Goal: Task Accomplishment & Management: Manage account settings

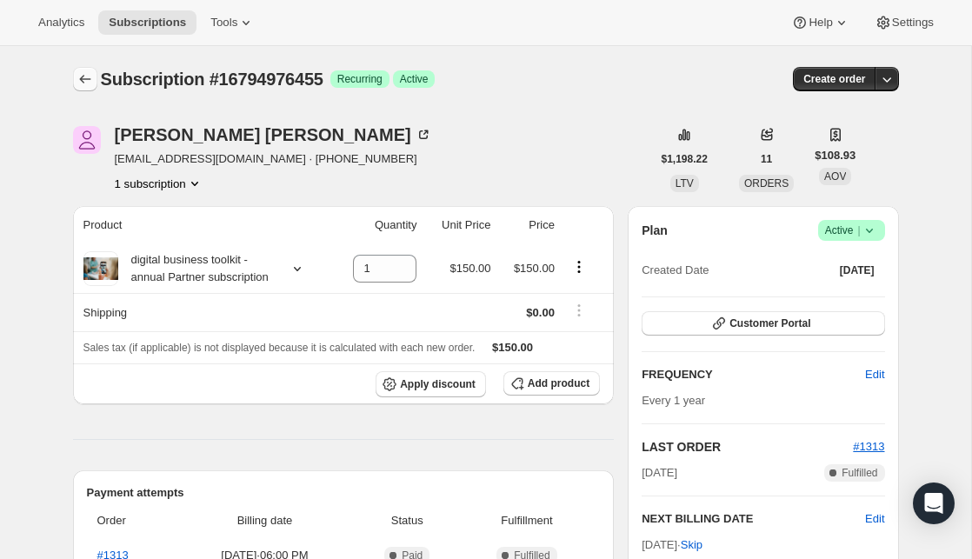
click at [90, 80] on icon "Subscriptions" at bounding box center [85, 78] width 17 height 17
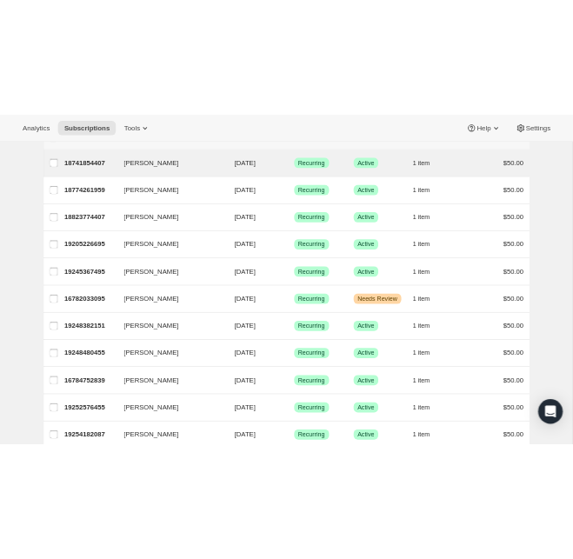
scroll to position [159, 0]
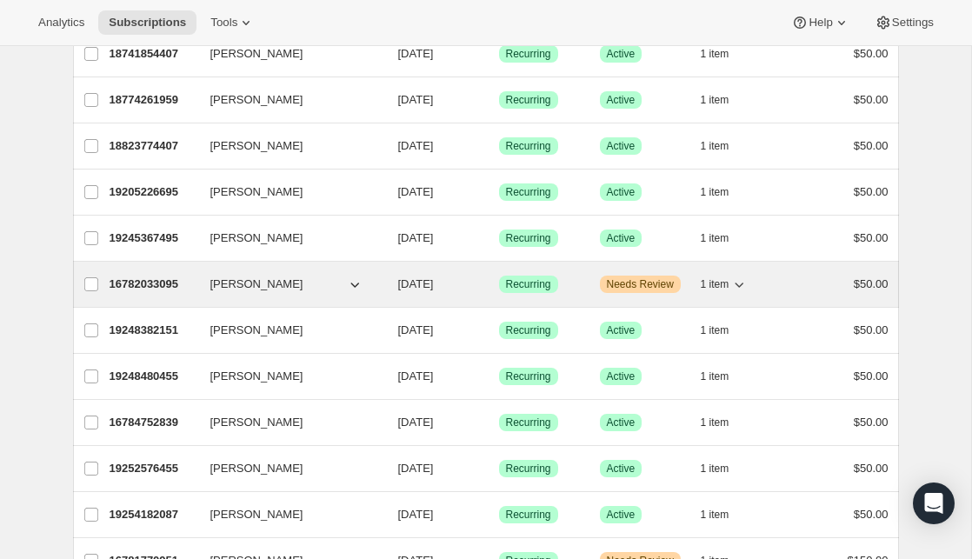
drag, startPoint x: 312, startPoint y: 288, endPoint x: 210, endPoint y: 291, distance: 101.8
click at [210, 291] on button "[PERSON_NAME]" at bounding box center [287, 285] width 174 height 28
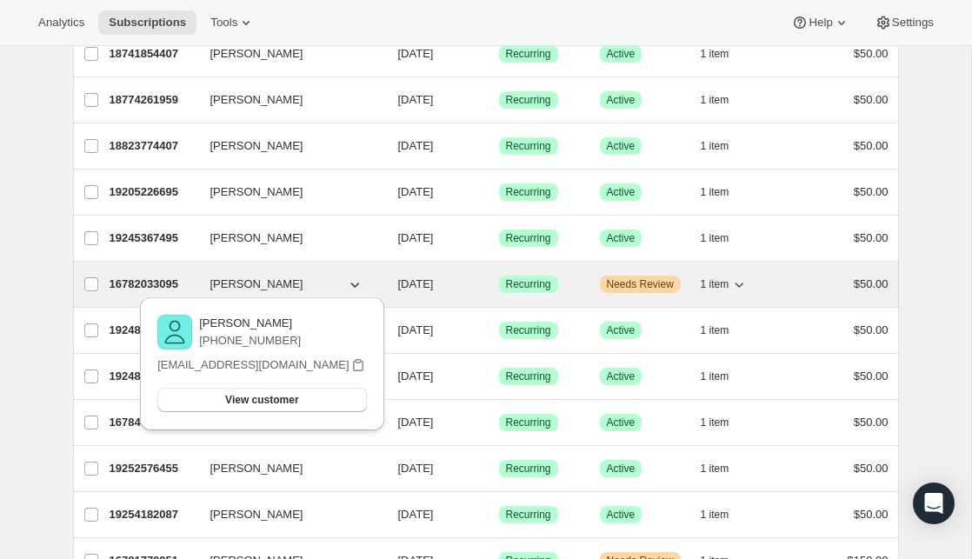
drag, startPoint x: 210, startPoint y: 284, endPoint x: 289, endPoint y: 285, distance: 78.3
click at [291, 285] on span "[PERSON_NAME]" at bounding box center [256, 284] width 93 height 17
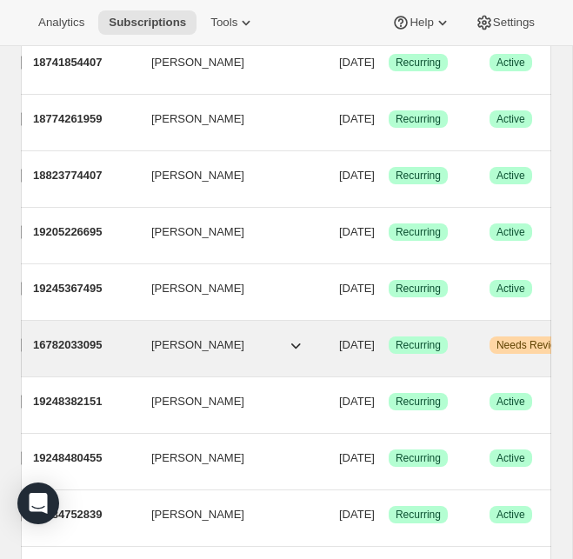
scroll to position [0, 0]
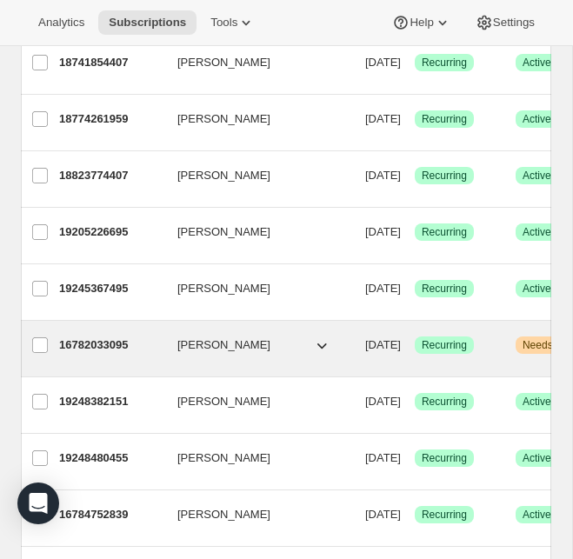
click at [184, 351] on span "[PERSON_NAME]" at bounding box center [223, 345] width 93 height 17
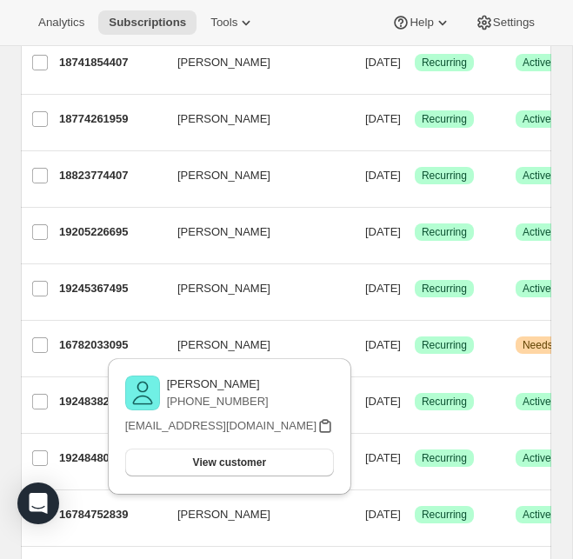
click at [328, 425] on icon "button" at bounding box center [325, 426] width 17 height 17
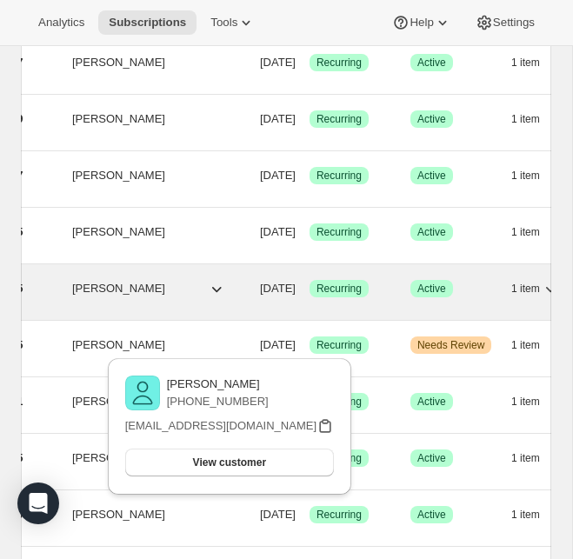
scroll to position [0, 106]
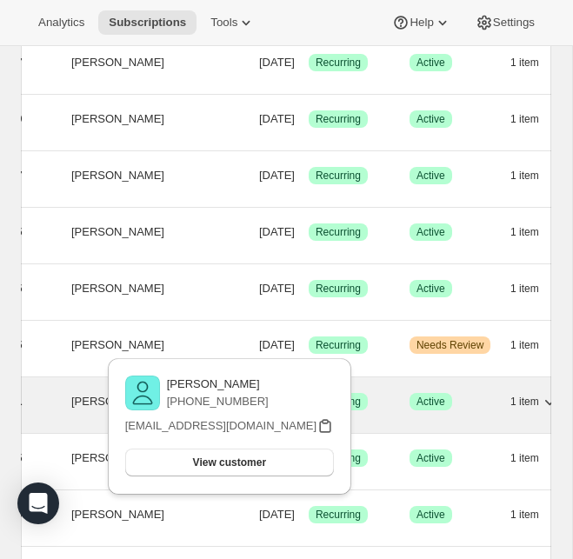
click at [497, 403] on p "Success Active" at bounding box center [453, 401] width 87 height 17
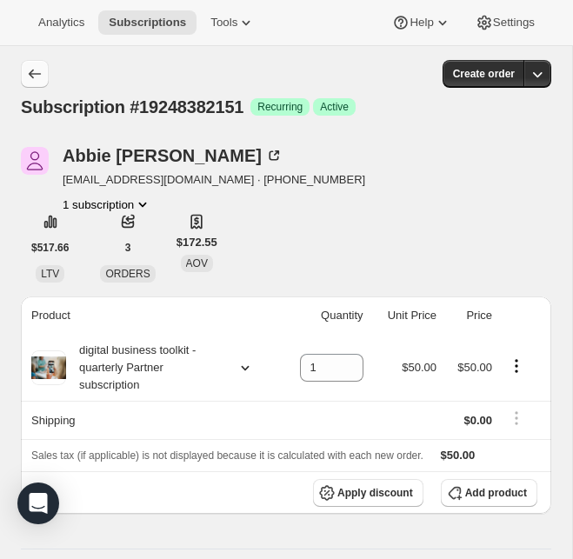
click at [29, 78] on icon "Subscriptions" at bounding box center [34, 73] width 17 height 17
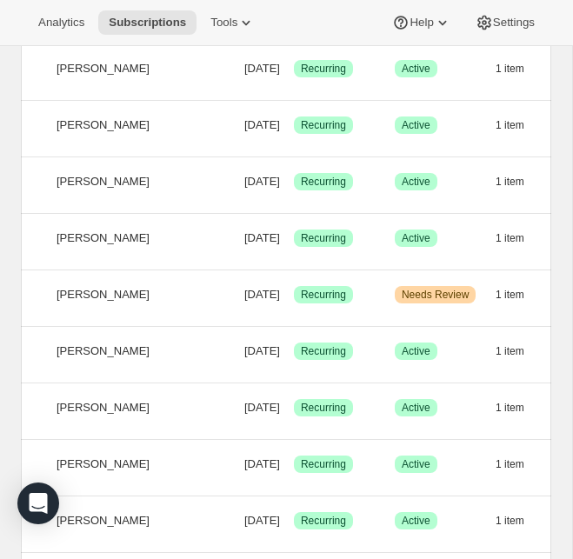
scroll to position [553, 0]
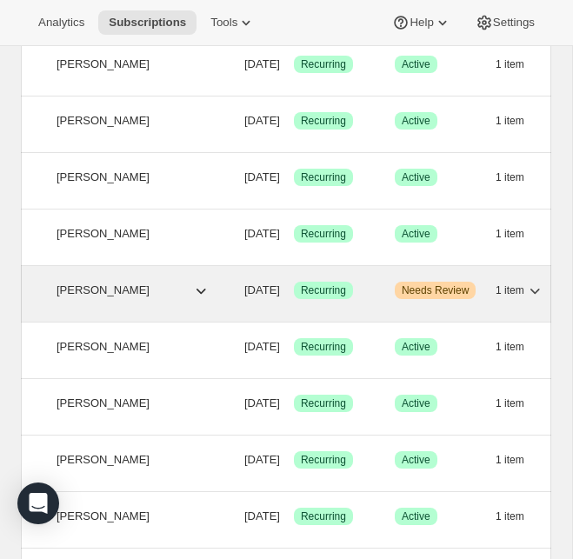
click at [198, 292] on icon "button" at bounding box center [200, 290] width 17 height 17
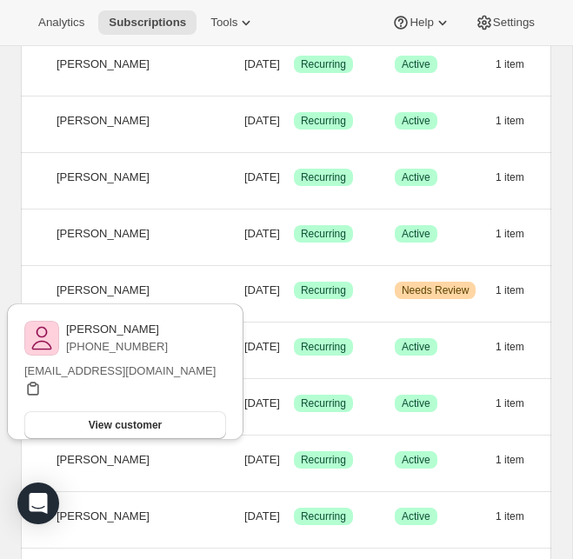
click at [38, 382] on icon "button" at bounding box center [32, 389] width 11 height 14
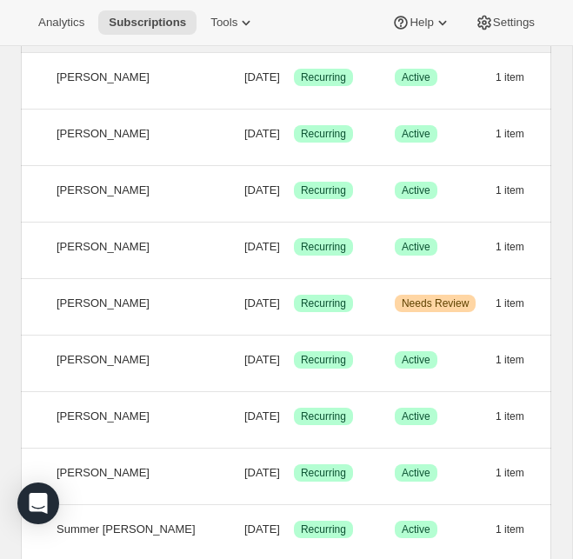
scroll to position [1164, 0]
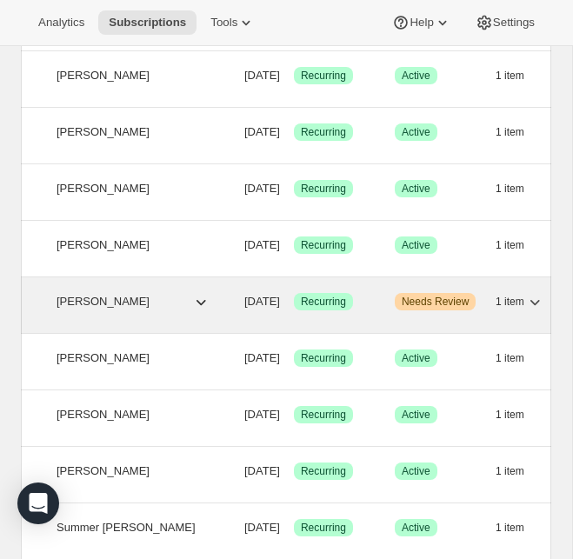
click at [208, 303] on icon "button" at bounding box center [200, 301] width 17 height 17
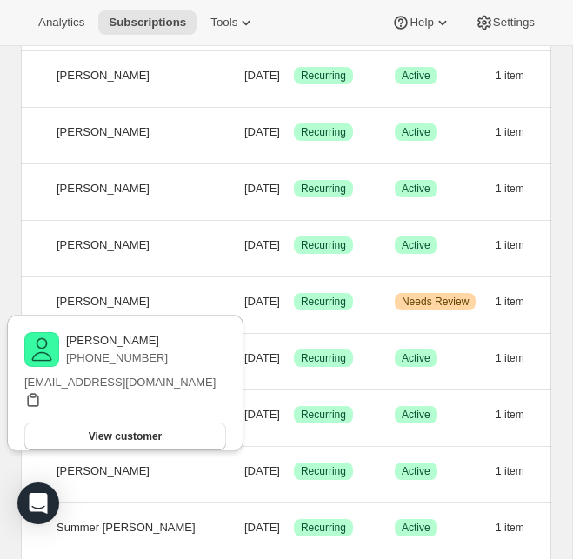
click at [42, 391] on icon "button" at bounding box center [32, 399] width 17 height 17
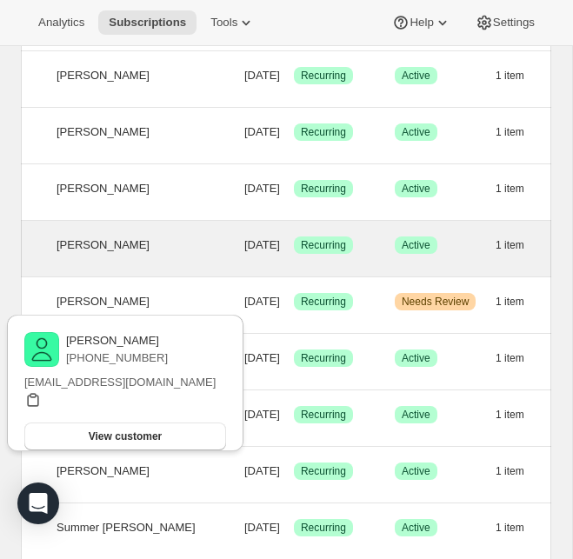
click at [20, 275] on div "All Active Prepaid Paused Cancelled No inventory Needs Review ADVOCATES Advocat…" at bounding box center [279, 444] width 544 height 3033
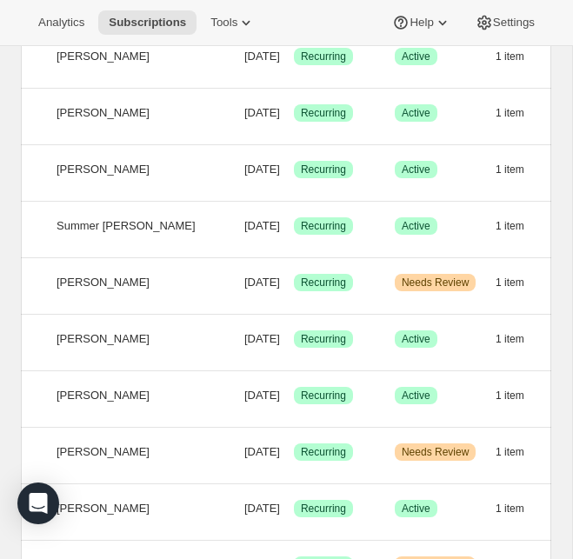
scroll to position [1469, 0]
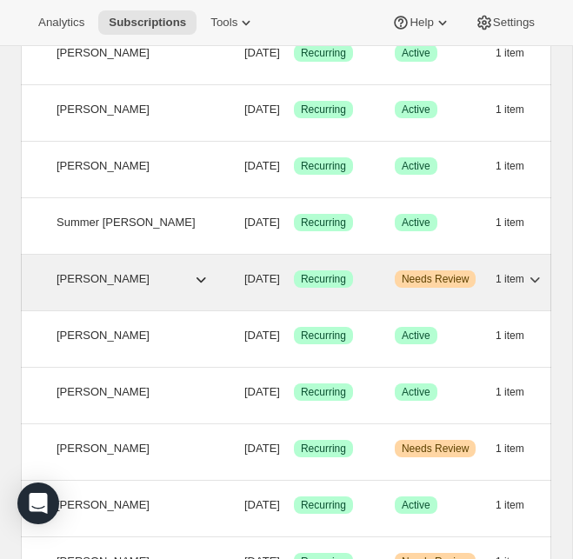
click at [204, 283] on icon "button" at bounding box center [200, 279] width 17 height 17
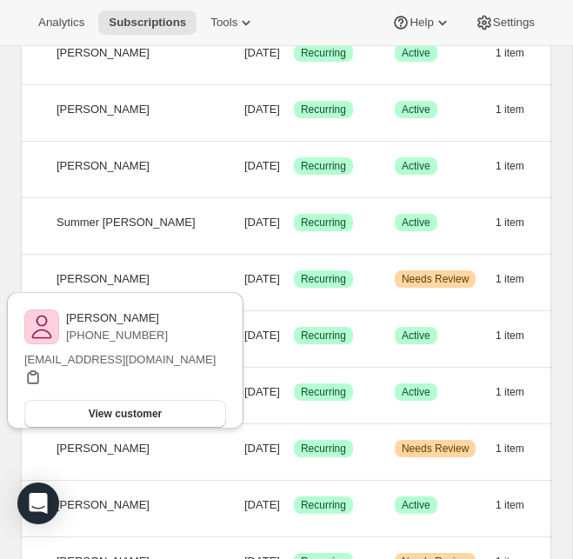
click at [42, 369] on icon "button" at bounding box center [32, 377] width 17 height 17
click at [14, 251] on div "All Active Prepaid Paused Cancelled No inventory Needs Review ADVOCATES Advocat…" at bounding box center [279, 138] width 544 height 3033
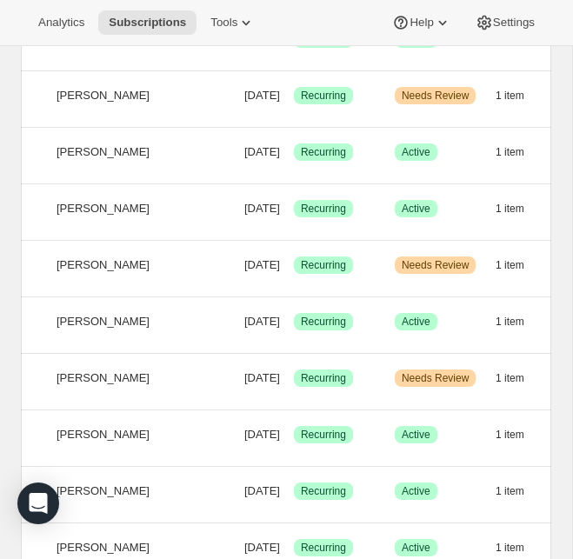
scroll to position [1657, 0]
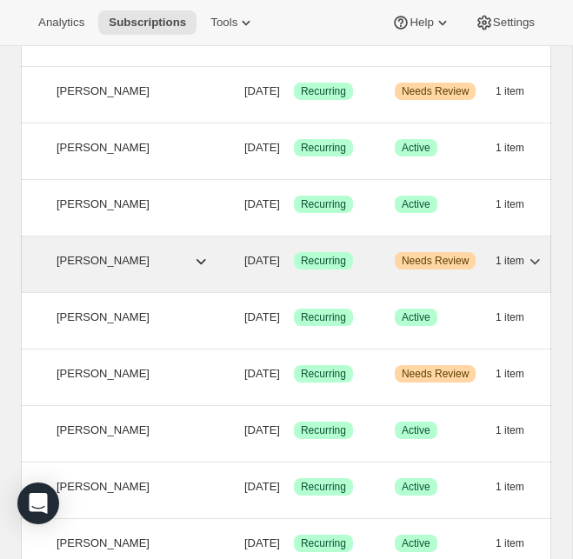
click at [197, 259] on icon "button" at bounding box center [200, 260] width 17 height 17
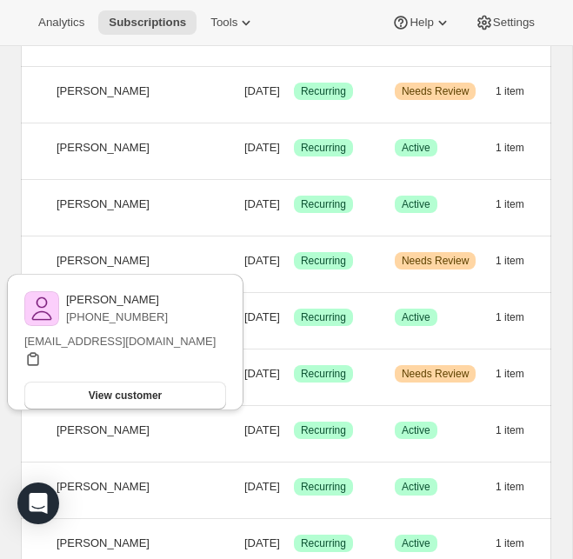
click at [42, 351] on icon "button" at bounding box center [32, 359] width 17 height 17
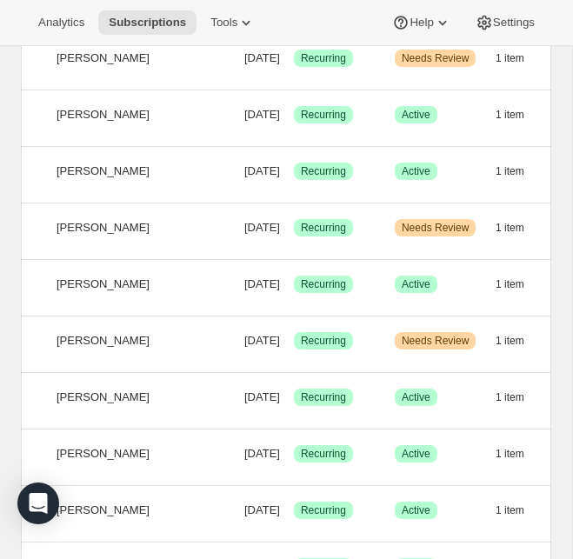
scroll to position [1692, 0]
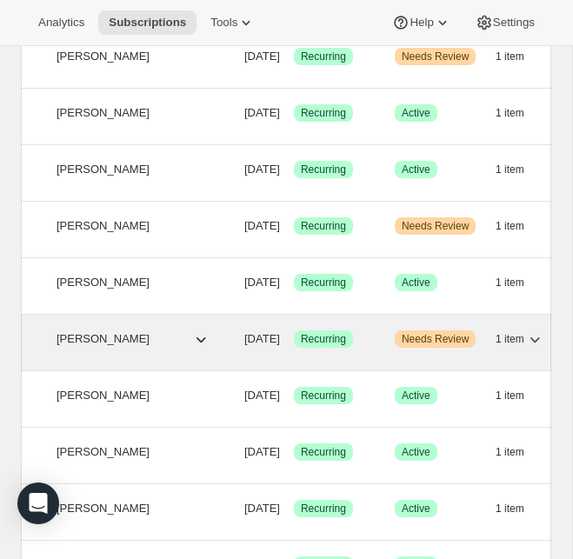
click at [206, 344] on icon "button" at bounding box center [200, 339] width 17 height 17
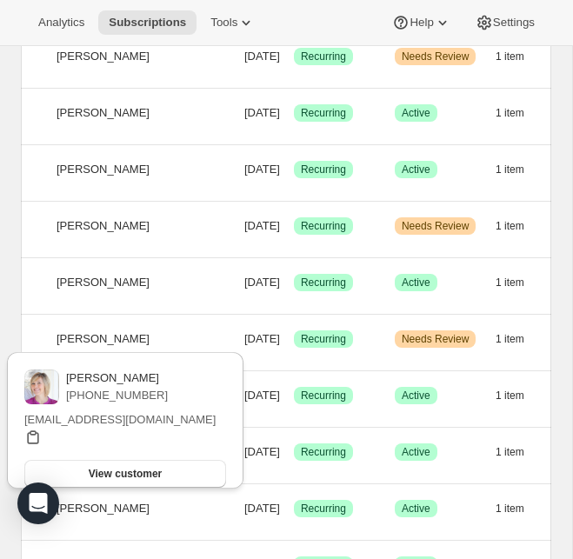
click at [42, 429] on icon "button" at bounding box center [32, 437] width 17 height 17
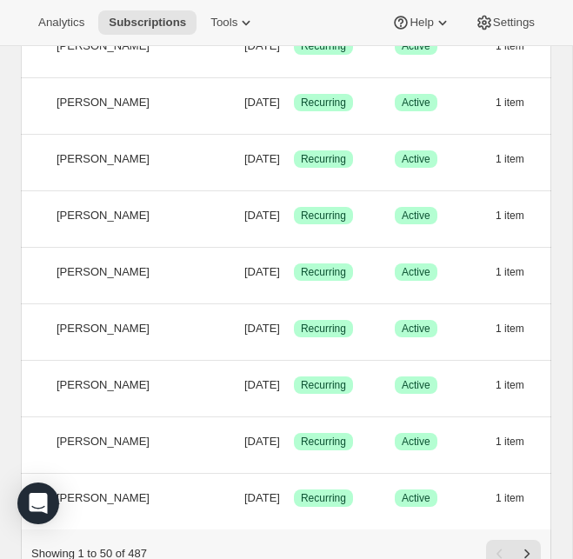
scroll to position [2565, 0]
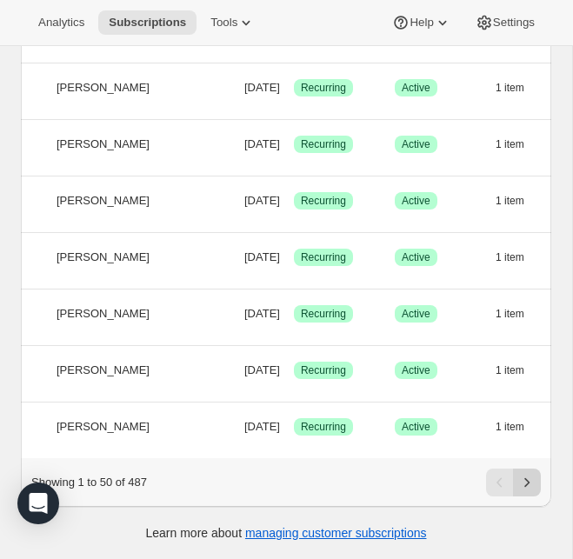
click at [529, 487] on icon "Next" at bounding box center [526, 482] width 17 height 17
click at [527, 481] on icon "Next" at bounding box center [526, 483] width 5 height 10
click at [534, 488] on icon "Next" at bounding box center [526, 482] width 17 height 17
click at [532, 480] on icon "Next" at bounding box center [526, 482] width 17 height 17
click at [531, 484] on icon "Next" at bounding box center [526, 482] width 17 height 17
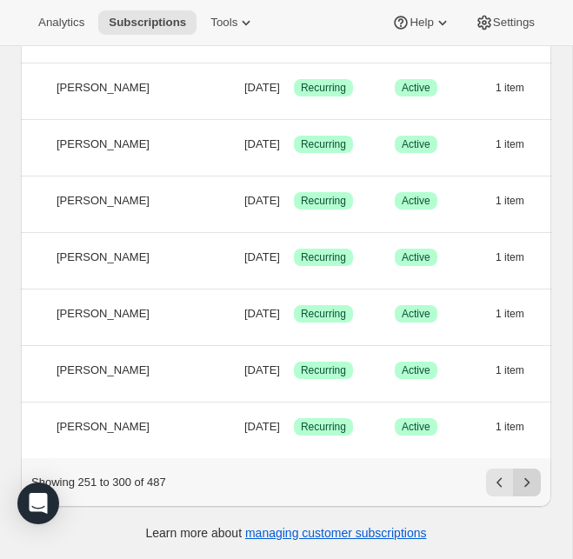
click at [531, 489] on icon "Next" at bounding box center [526, 482] width 17 height 17
click at [535, 482] on icon "Next" at bounding box center [526, 482] width 17 height 17
click at [531, 484] on icon "Next" at bounding box center [526, 482] width 17 height 17
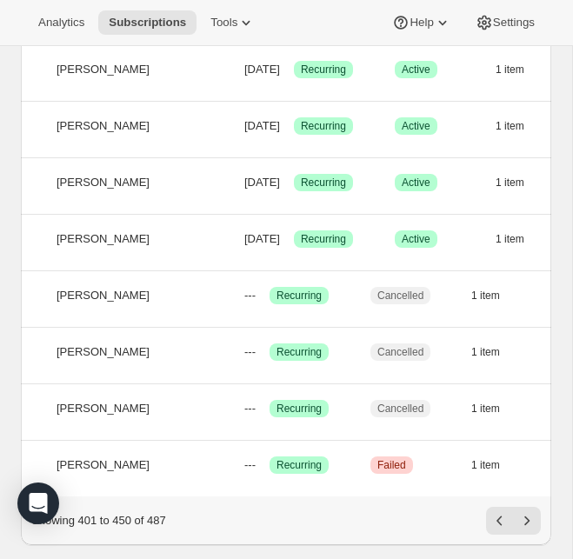
scroll to position [2537, 0]
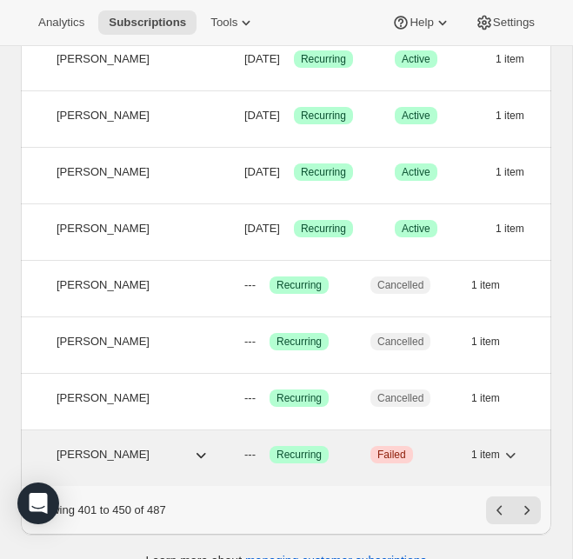
click at [205, 455] on icon "button" at bounding box center [200, 454] width 17 height 17
click at [204, 457] on icon "button" at bounding box center [200, 454] width 17 height 17
click at [200, 455] on icon "button" at bounding box center [200, 454] width 17 height 17
click at [204, 455] on icon "button" at bounding box center [202, 455] width 10 height 5
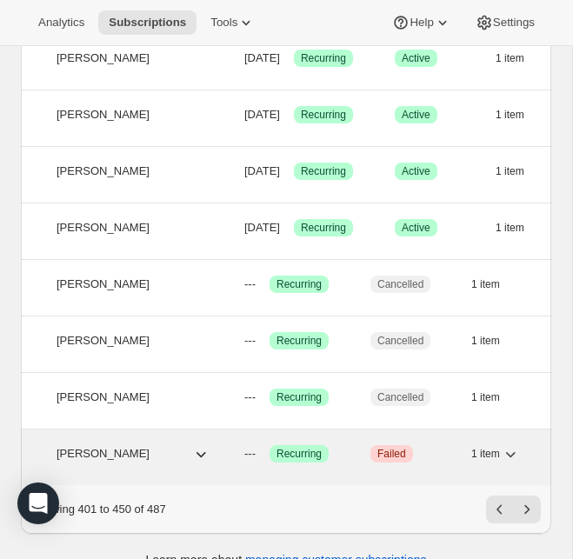
scroll to position [2565, 0]
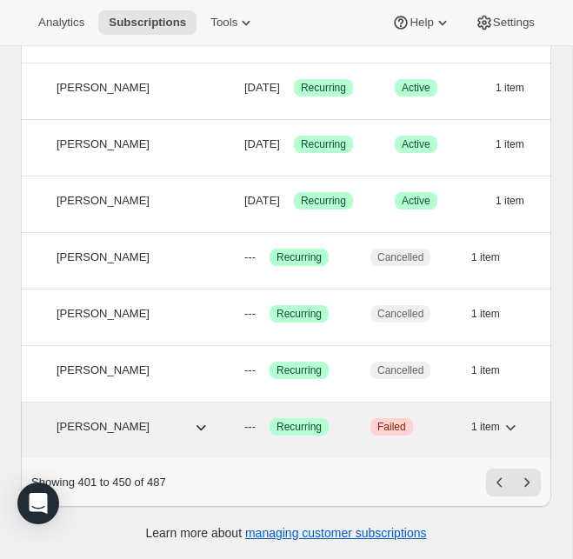
click at [201, 425] on icon "button" at bounding box center [200, 426] width 17 height 17
click at [156, 418] on div "17018880199 Courtney Van Tassell --- Success Recurring Critical Failed 1 item $…" at bounding box center [298, 427] width 721 height 28
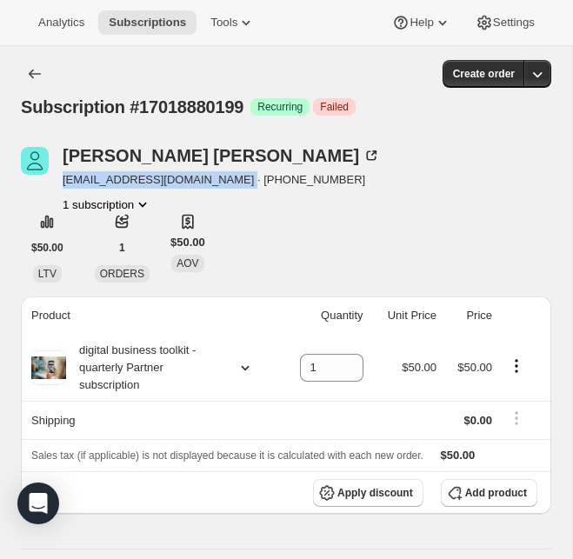
drag, startPoint x: 239, startPoint y: 185, endPoint x: 65, endPoint y: 178, distance: 174.1
click at [65, 178] on span "courtneysvantassell@gmail.com · +16625985025" at bounding box center [221, 179] width 317 height 17
copy span "courtneysvantassell@gmail.com"
click at [43, 73] on button "Subscriptions" at bounding box center [35, 74] width 28 height 28
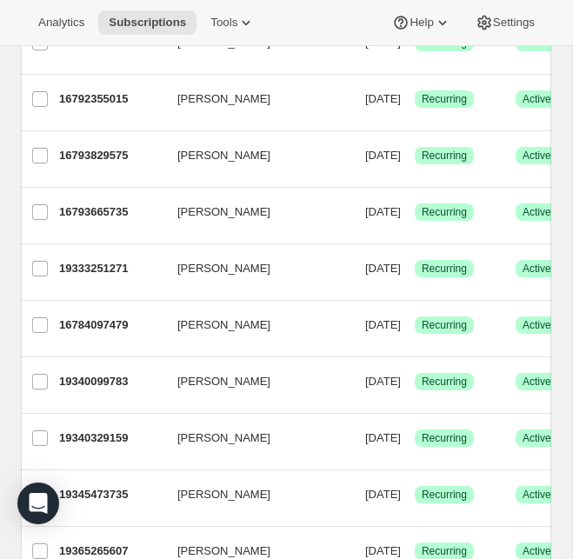
scroll to position [2565, 0]
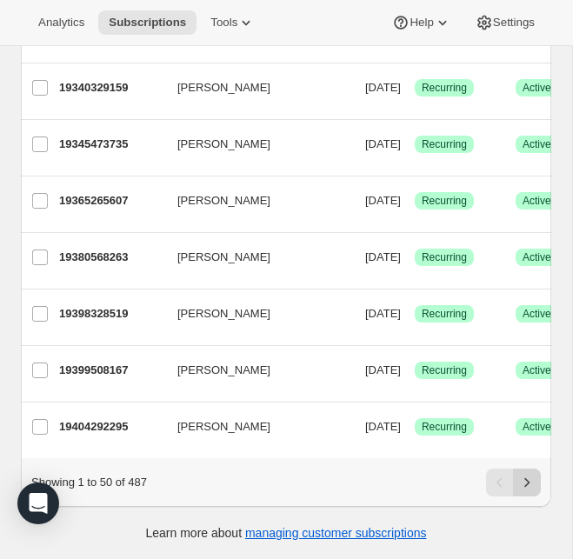
click at [531, 480] on icon "Next" at bounding box center [526, 482] width 17 height 17
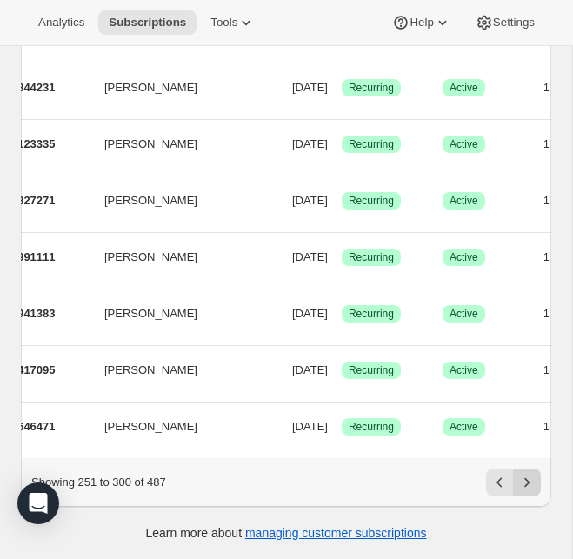
click at [530, 490] on icon "Next" at bounding box center [526, 482] width 17 height 17
click at [526, 478] on icon "Next" at bounding box center [526, 482] width 17 height 17
click at [531, 483] on icon "Next" at bounding box center [526, 482] width 17 height 17
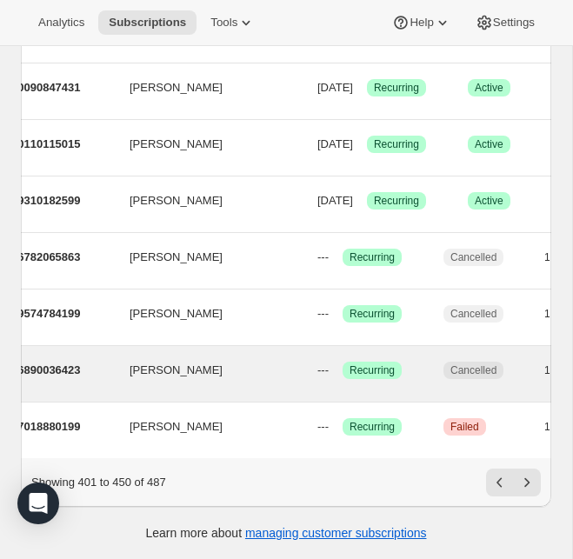
scroll to position [0, 90]
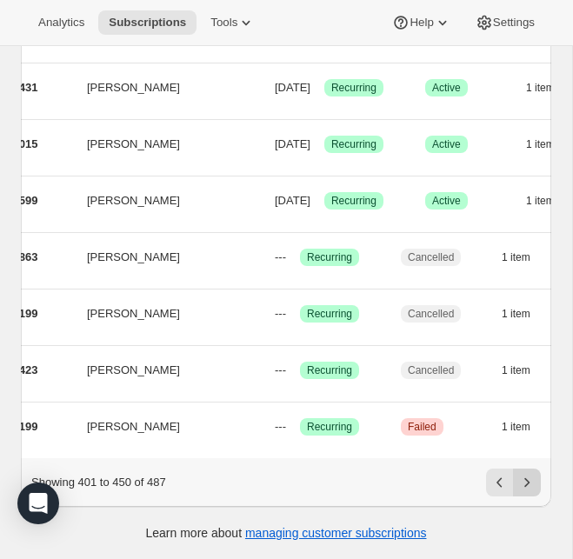
click at [535, 484] on icon "Next" at bounding box center [526, 482] width 17 height 17
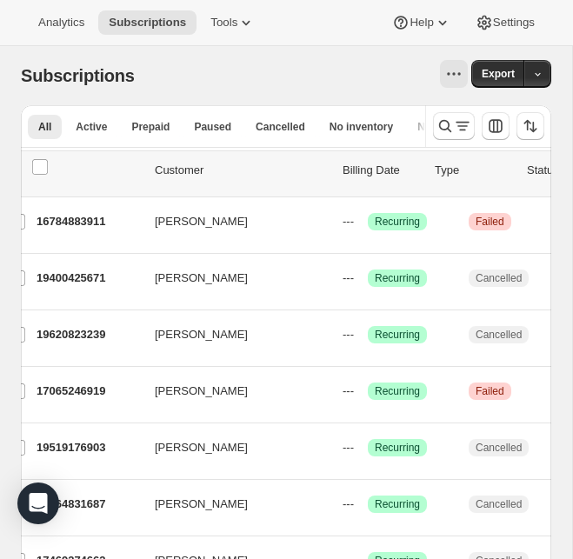
scroll to position [0, 17]
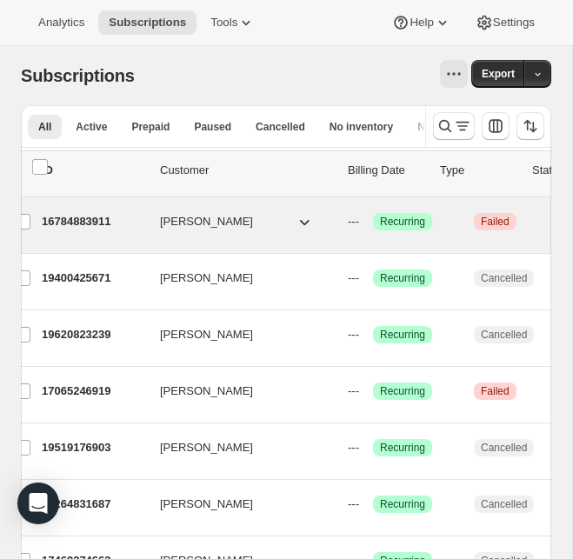
click at [306, 228] on icon "button" at bounding box center [304, 221] width 17 height 17
click at [306, 221] on icon "button" at bounding box center [304, 221] width 17 height 17
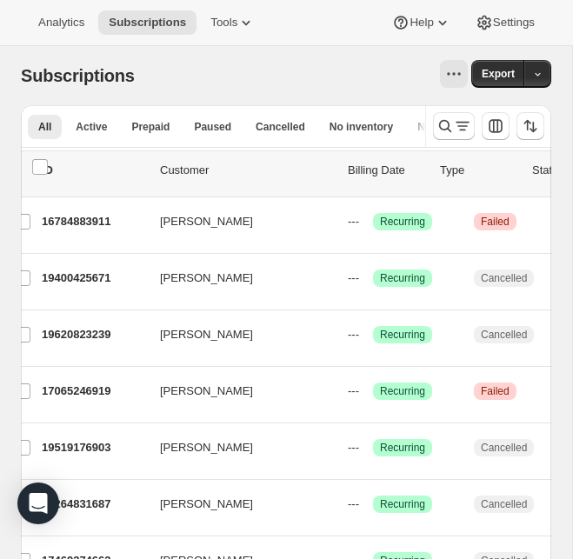
click at [307, 113] on div "All Active Prepaid Paused Cancelled No inventory Needs Review New 8 ADVOCATES A…" at bounding box center [223, 125] width 391 height 27
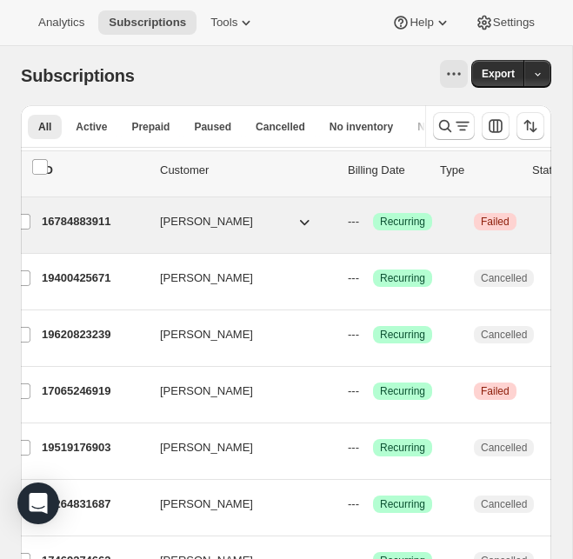
click at [302, 227] on icon "button" at bounding box center [304, 221] width 17 height 17
click at [304, 223] on icon "button" at bounding box center [305, 222] width 10 height 5
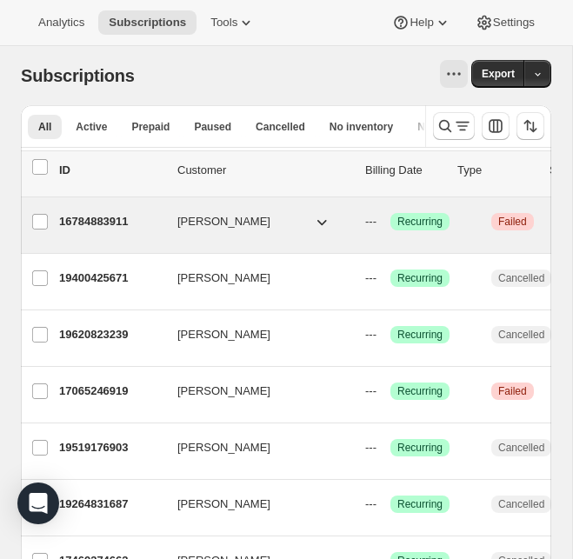
click at [322, 219] on icon "button" at bounding box center [321, 221] width 17 height 17
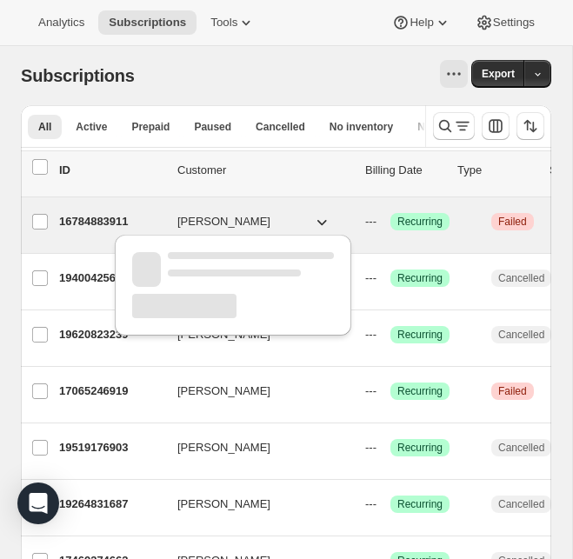
click at [322, 219] on icon "button" at bounding box center [321, 221] width 17 height 17
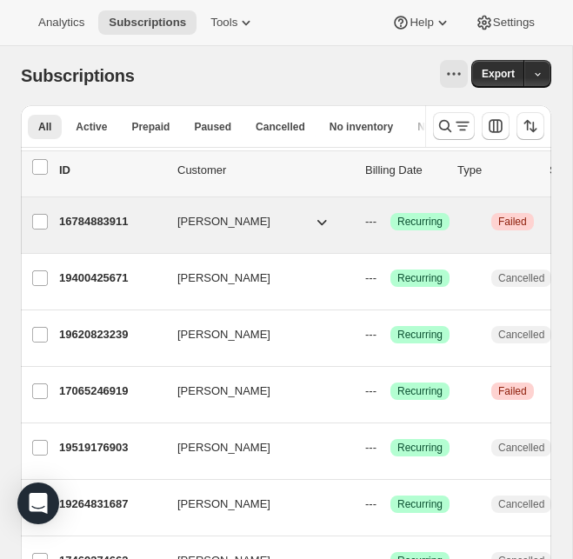
click at [322, 219] on icon "button" at bounding box center [321, 221] width 17 height 17
click at [327, 222] on icon "button" at bounding box center [321, 221] width 17 height 17
click at [324, 223] on icon "button" at bounding box center [321, 221] width 17 height 17
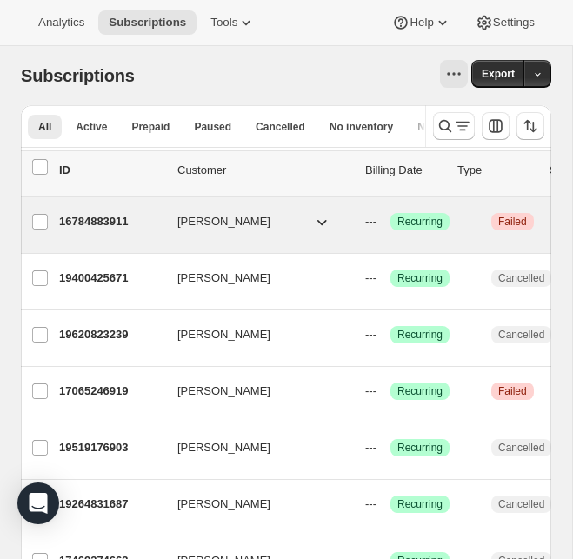
click at [324, 223] on icon "button" at bounding box center [321, 221] width 17 height 17
click at [324, 220] on icon "button" at bounding box center [321, 221] width 17 height 17
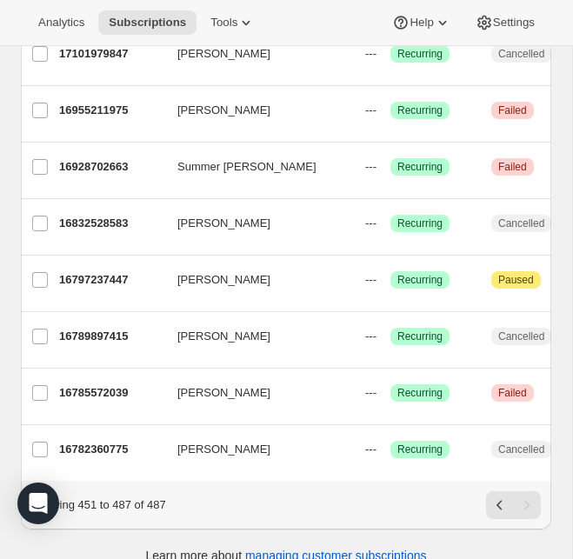
scroll to position [1830, 0]
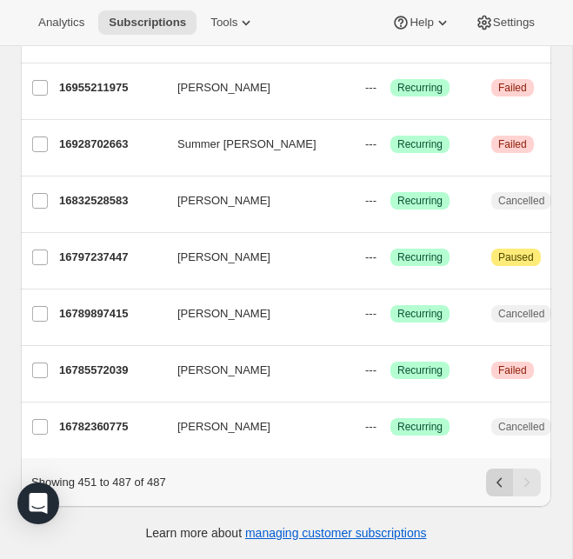
click at [503, 488] on icon "Previous" at bounding box center [499, 482] width 17 height 17
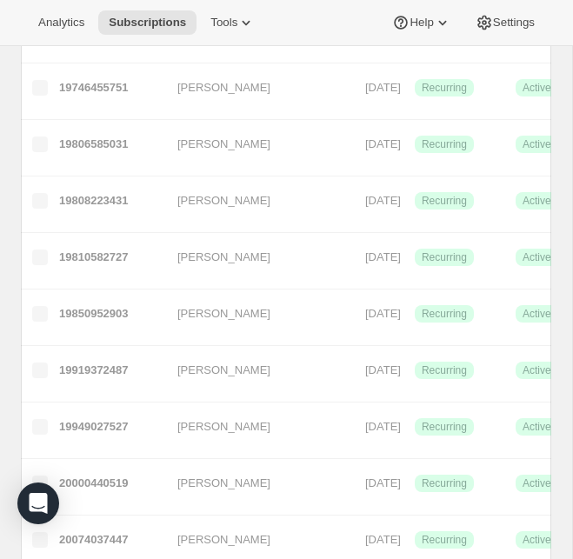
scroll to position [2565, 0]
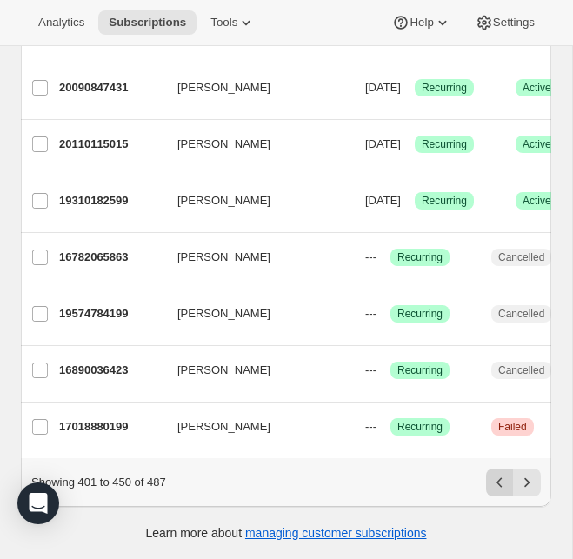
click at [503, 489] on icon "Previous" at bounding box center [499, 482] width 17 height 17
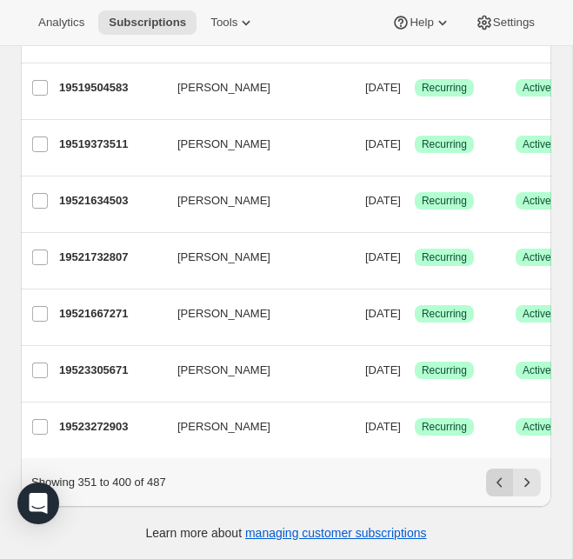
click at [503, 488] on icon "Previous" at bounding box center [499, 482] width 17 height 17
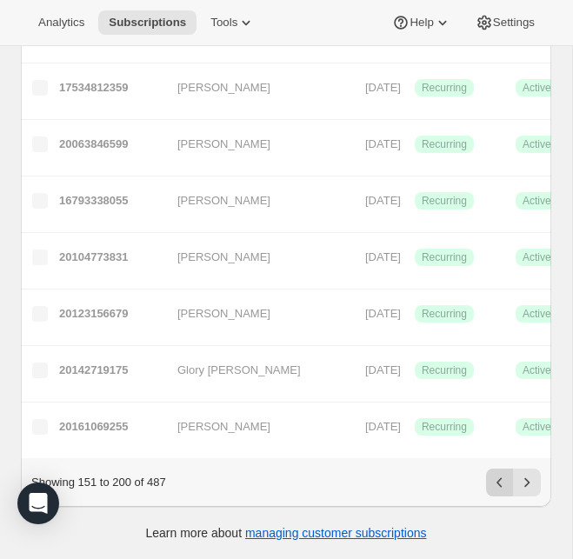
click at [503, 488] on icon "Previous" at bounding box center [499, 482] width 17 height 17
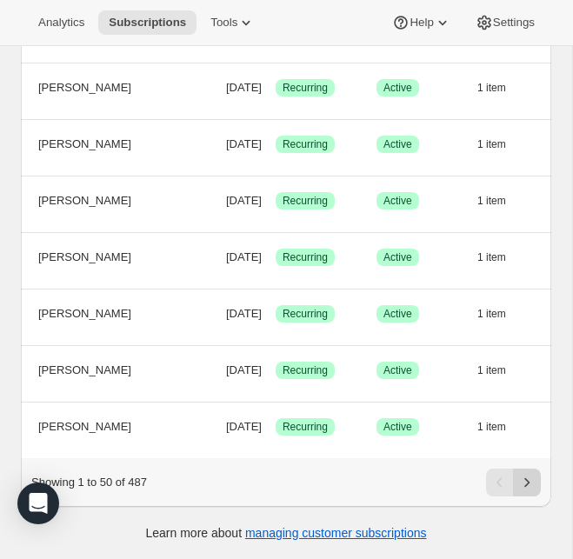
click at [530, 485] on icon "Next" at bounding box center [526, 482] width 17 height 17
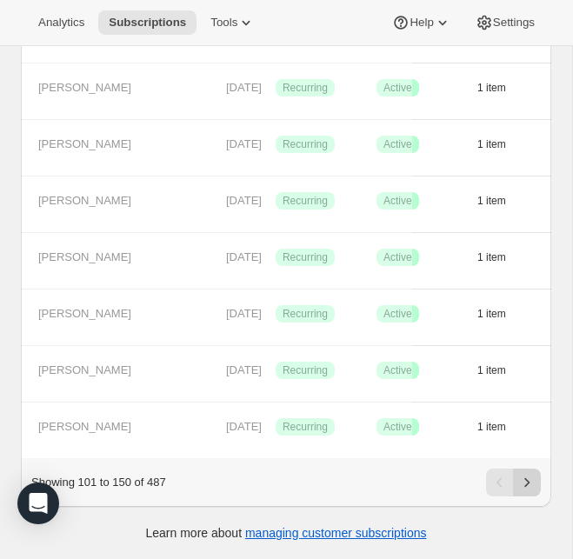
click at [530, 485] on icon "Next" at bounding box center [526, 482] width 17 height 17
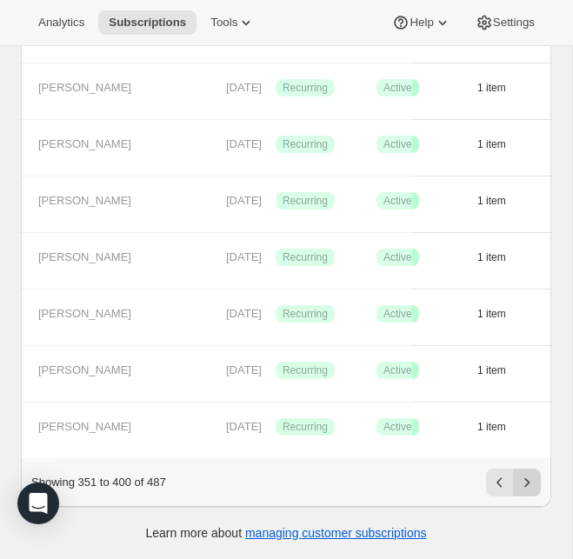
click at [530, 485] on icon "Next" at bounding box center [526, 482] width 17 height 17
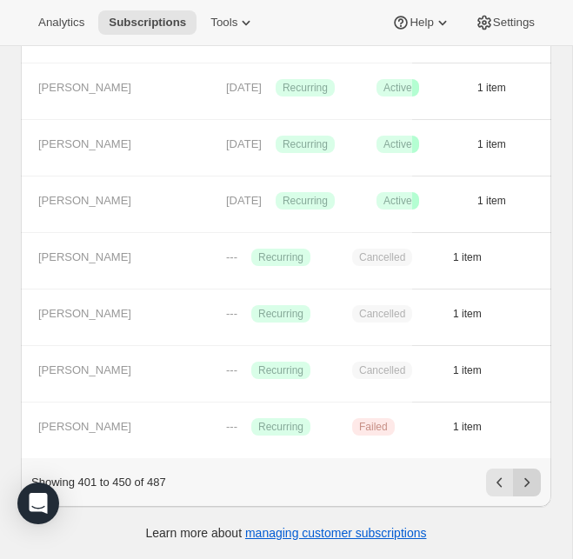
click at [530, 485] on icon "Next" at bounding box center [526, 482] width 17 height 17
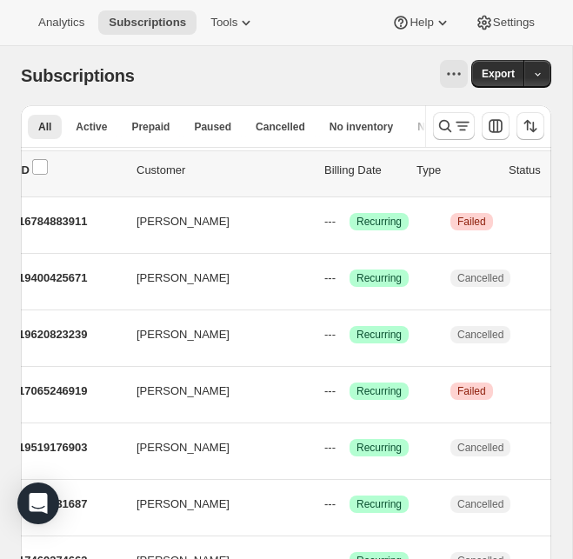
scroll to position [0, 0]
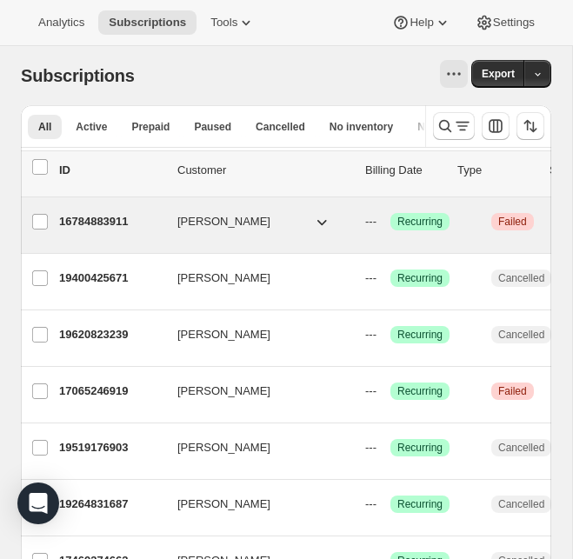
click at [322, 222] on icon "button" at bounding box center [321, 221] width 17 height 17
click at [274, 217] on button "Jordan Brannon" at bounding box center [254, 222] width 174 height 28
click at [223, 225] on span "Jordan Brannon" at bounding box center [223, 221] width 93 height 17
click at [197, 217] on span "Jordan Brannon" at bounding box center [223, 221] width 93 height 17
click at [121, 220] on p "16784883911" at bounding box center [111, 221] width 104 height 17
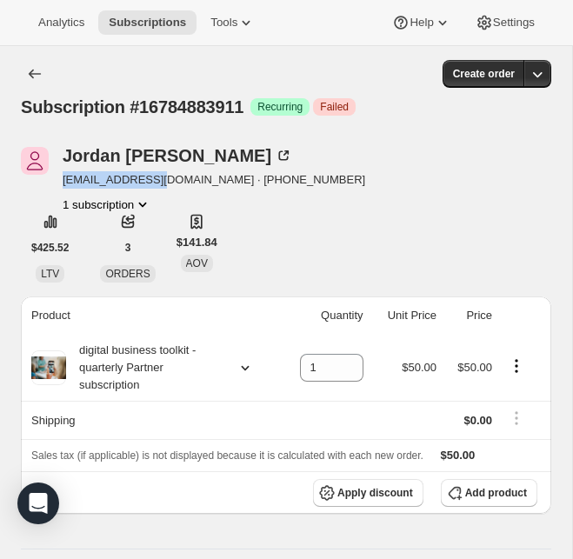
drag, startPoint x: 164, startPoint y: 182, endPoint x: 57, endPoint y: 180, distance: 107.0
click at [58, 180] on div "Jordan Brannon jlk707@yahoo.com · +14782567125 1 subscription" at bounding box center [206, 180] width 371 height 66
copy span "jlk707@yahoo.com"
click at [31, 78] on icon "Subscriptions" at bounding box center [34, 73] width 17 height 17
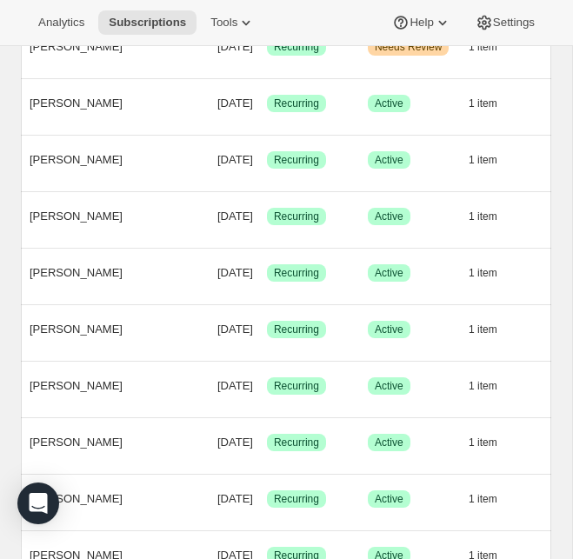
scroll to position [2565, 0]
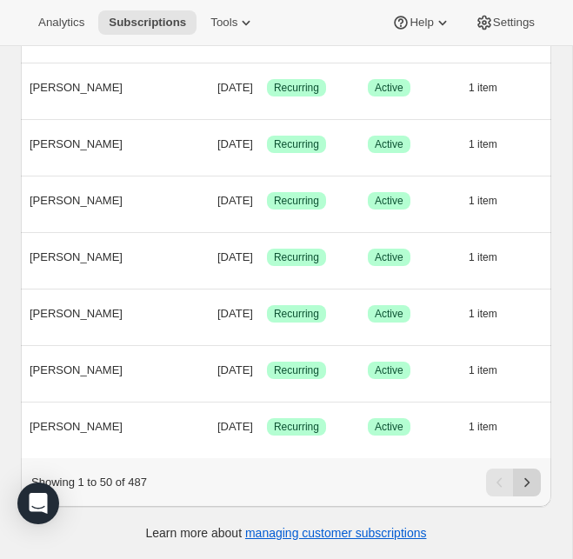
click at [530, 493] on button "Next" at bounding box center [527, 483] width 28 height 28
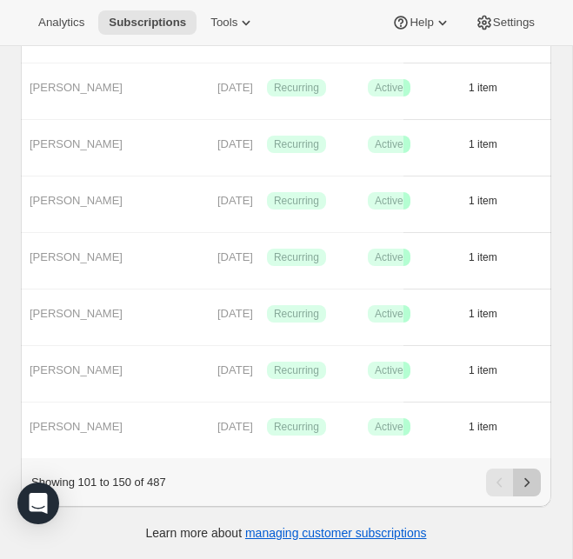
click at [530, 493] on button "Next" at bounding box center [527, 483] width 28 height 28
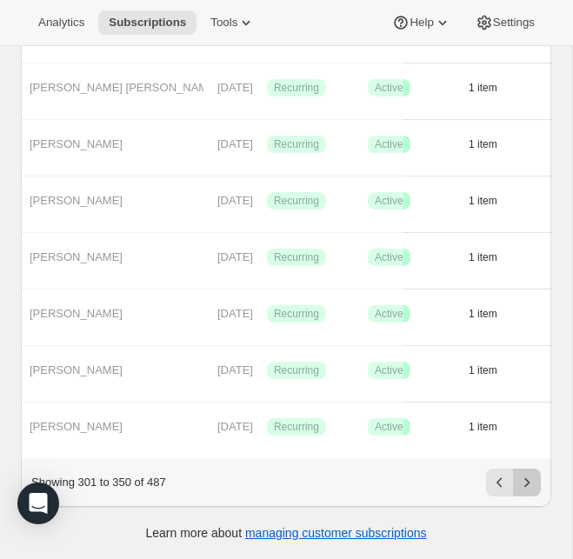
click at [530, 493] on button "Next" at bounding box center [527, 483] width 28 height 28
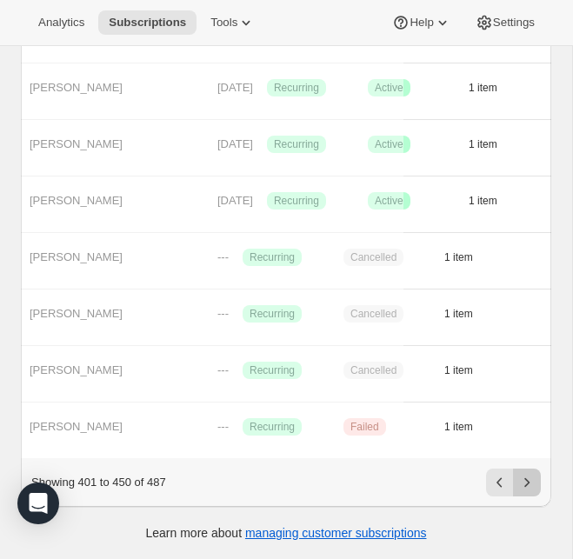
click at [530, 493] on button "Next" at bounding box center [527, 483] width 28 height 28
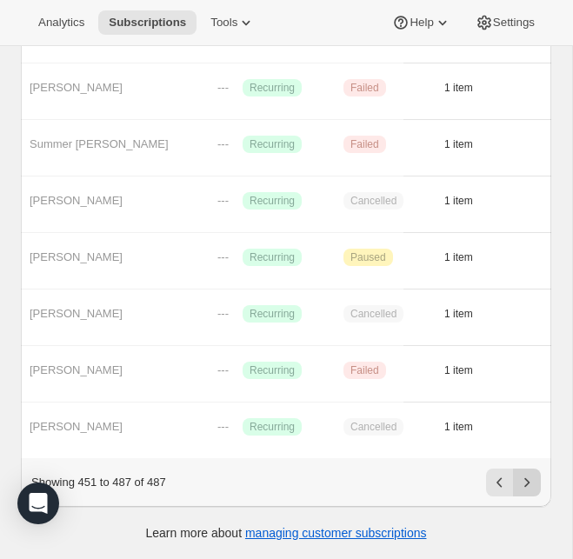
click at [530, 493] on button "Next" at bounding box center [527, 483] width 28 height 28
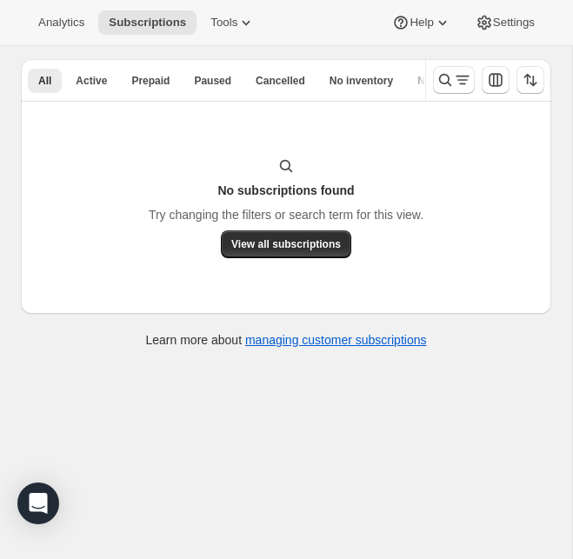
scroll to position [46, 0]
click at [43, 76] on span "All" at bounding box center [44, 81] width 13 height 14
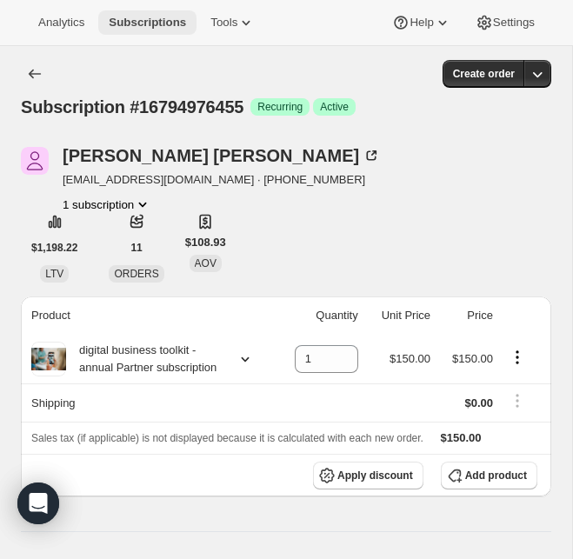
click at [139, 17] on span "Subscriptions" at bounding box center [147, 23] width 77 height 14
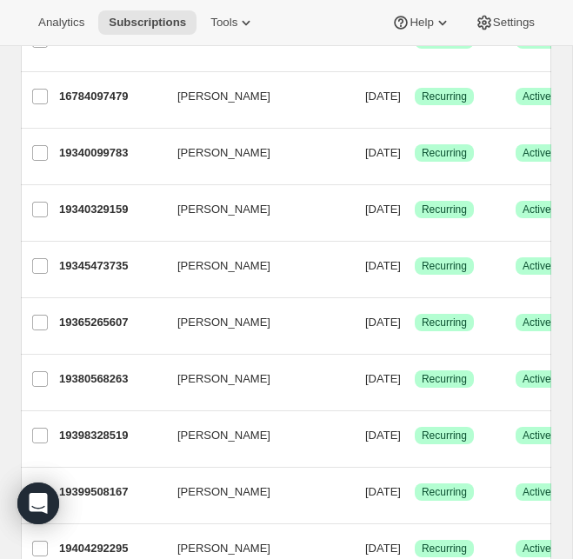
scroll to position [2565, 0]
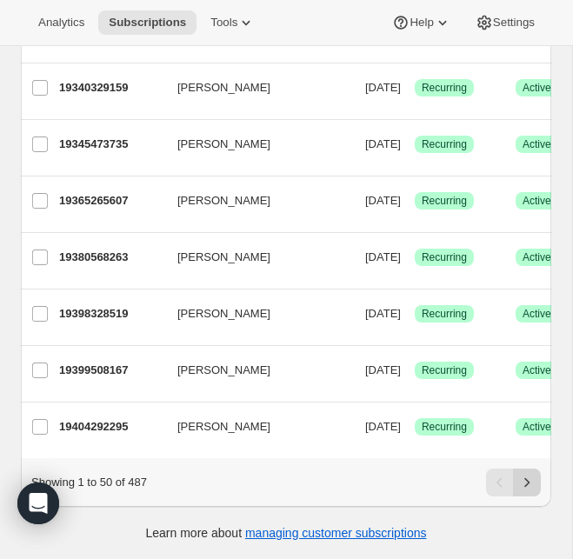
click at [536, 484] on button "Next" at bounding box center [527, 483] width 28 height 28
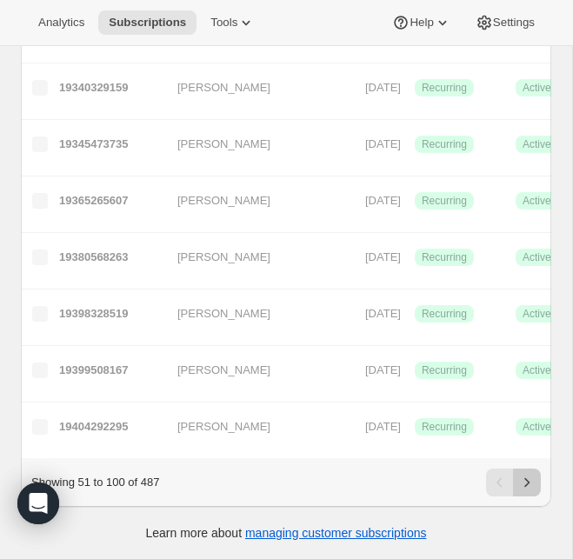
click at [536, 484] on button "Next" at bounding box center [527, 483] width 28 height 28
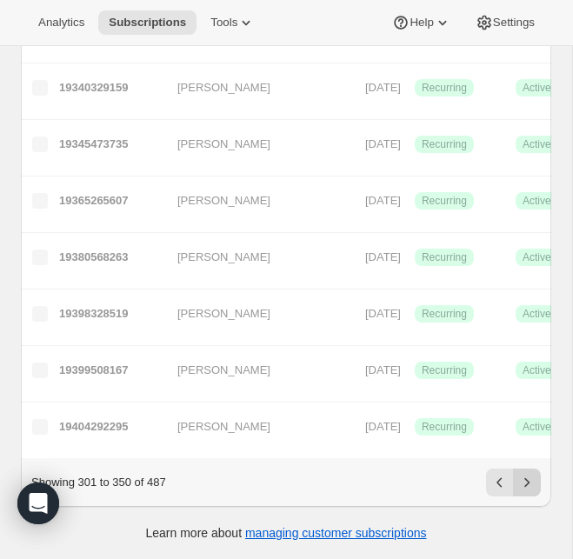
click at [536, 483] on button "Next" at bounding box center [527, 483] width 28 height 28
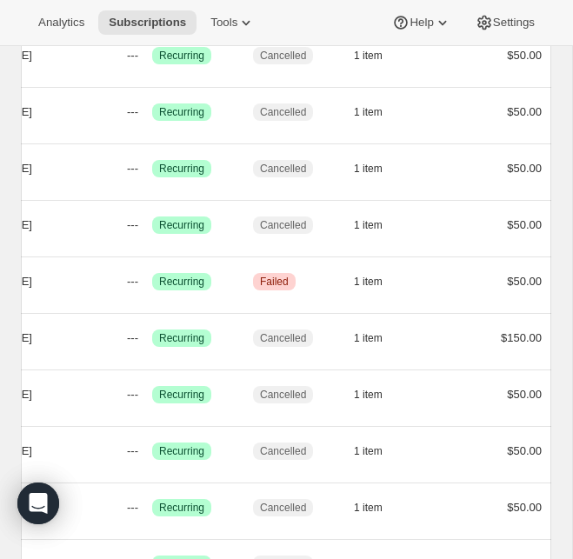
scroll to position [0, 237]
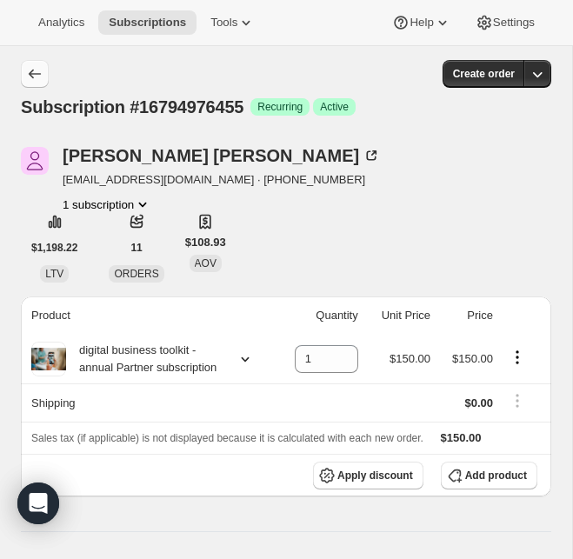
click at [37, 74] on icon "Subscriptions" at bounding box center [34, 73] width 17 height 17
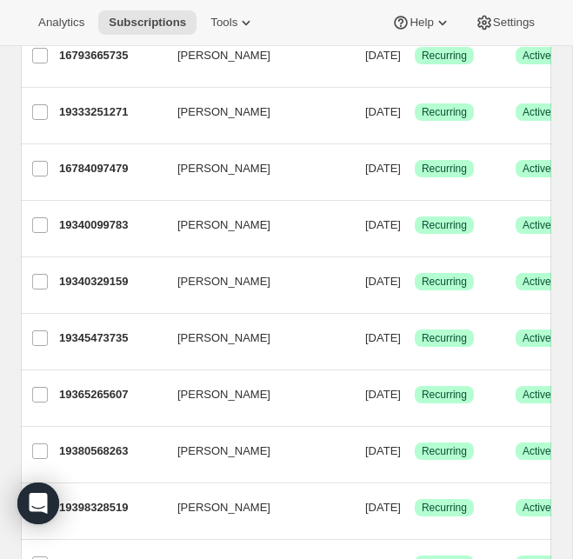
scroll to position [2565, 0]
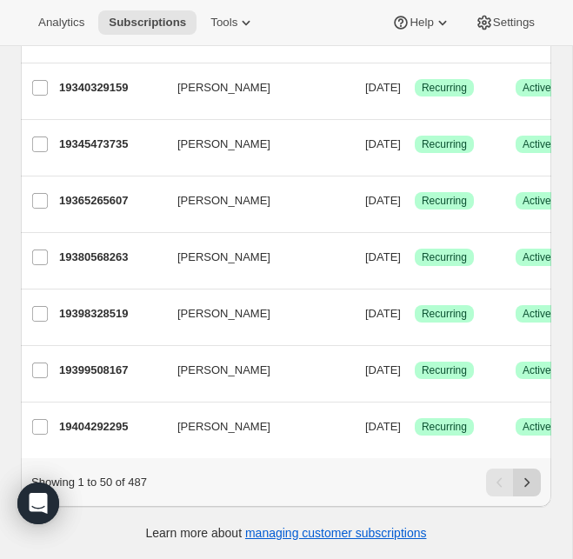
click at [538, 480] on button "Next" at bounding box center [527, 483] width 28 height 28
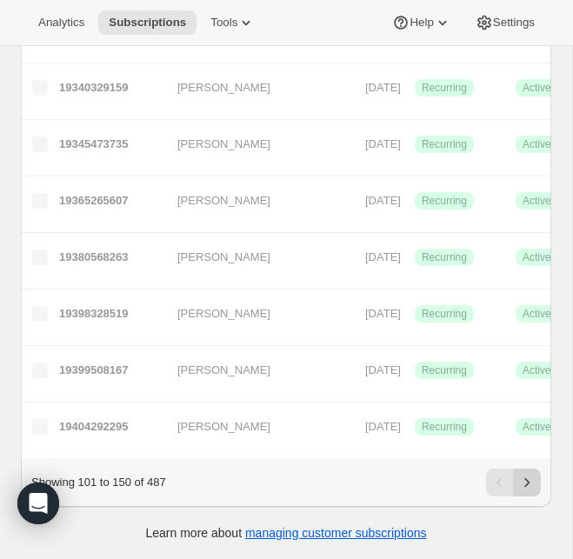
click at [538, 480] on button "Next" at bounding box center [527, 483] width 28 height 28
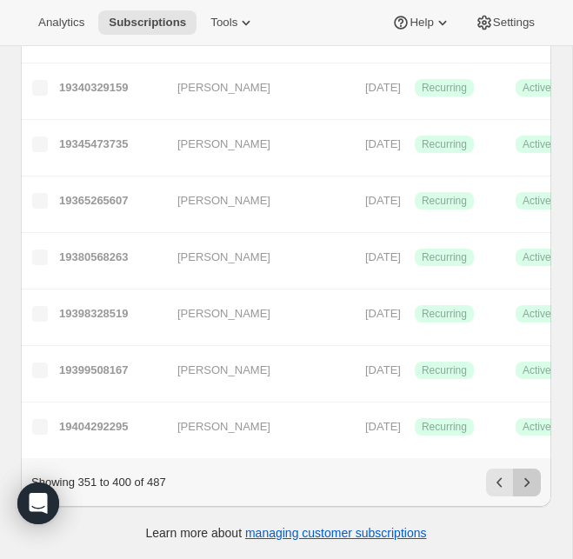
click at [538, 480] on button "Next" at bounding box center [527, 483] width 28 height 28
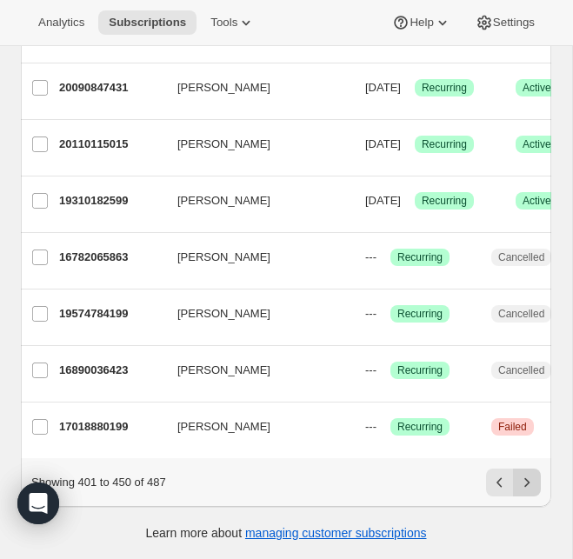
click at [538, 480] on button "Next" at bounding box center [527, 483] width 28 height 28
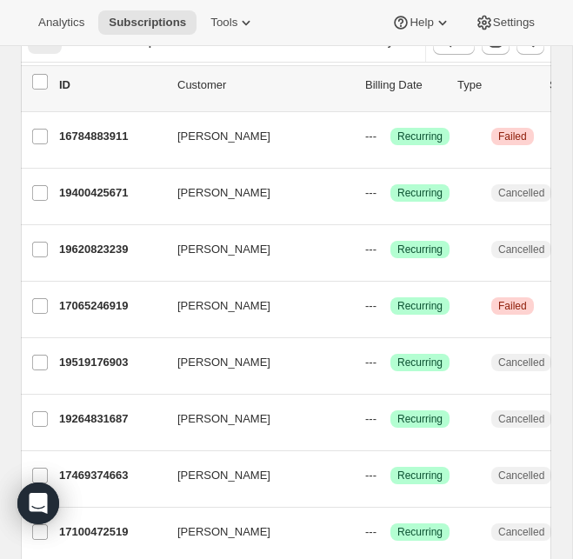
scroll to position [0, 0]
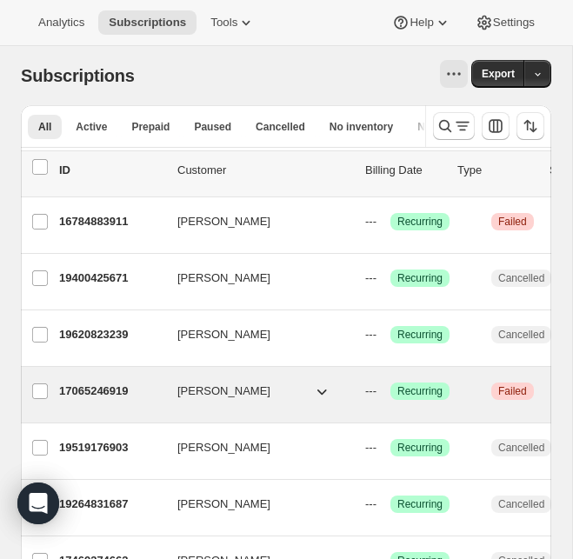
click at [252, 394] on button "[PERSON_NAME]" at bounding box center [254, 391] width 174 height 28
click at [218, 391] on span "[PERSON_NAME]" at bounding box center [223, 391] width 93 height 17
click at [239, 396] on span "[PERSON_NAME]" at bounding box center [223, 391] width 93 height 17
click at [134, 387] on p "17065246919" at bounding box center [111, 391] width 104 height 17
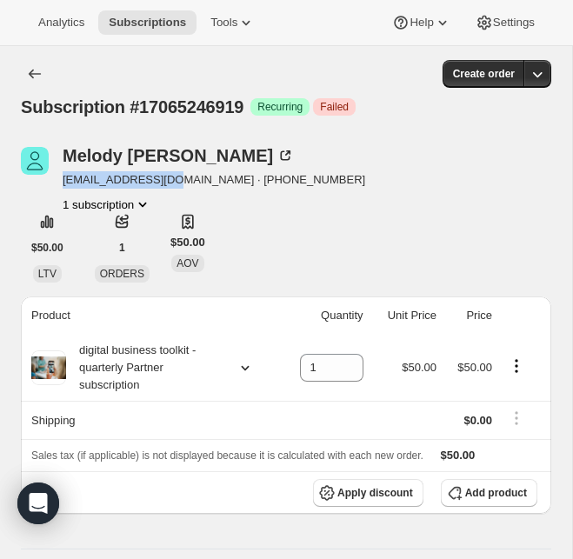
drag, startPoint x: 177, startPoint y: 183, endPoint x: 65, endPoint y: 181, distance: 112.2
click at [65, 181] on span "melcparn@gmail.com · +12513766555" at bounding box center [214, 179] width 303 height 17
copy span "melcparn@gmail.com"
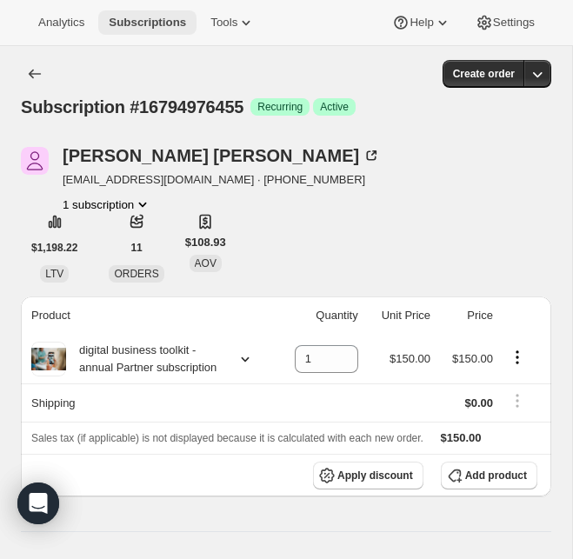
click at [154, 23] on span "Subscriptions" at bounding box center [147, 23] width 77 height 14
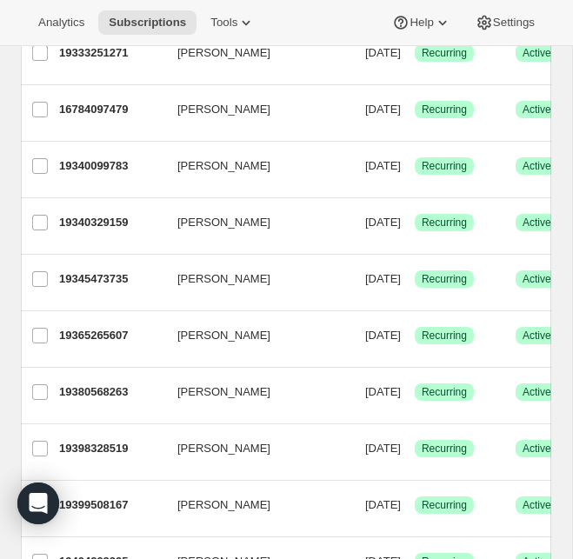
scroll to position [2565, 0]
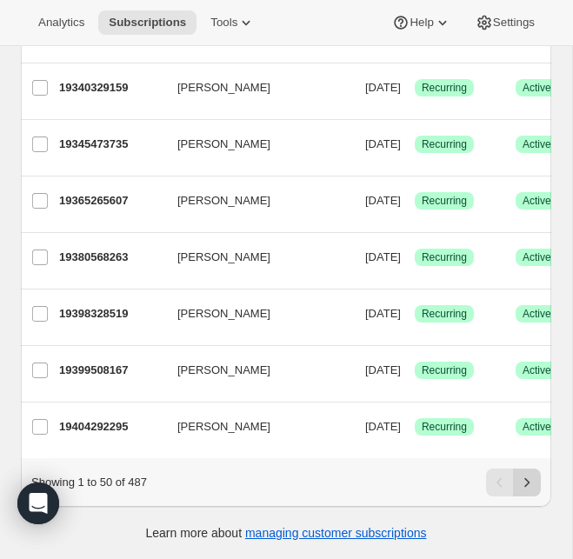
click at [537, 479] on button "Next" at bounding box center [527, 483] width 28 height 28
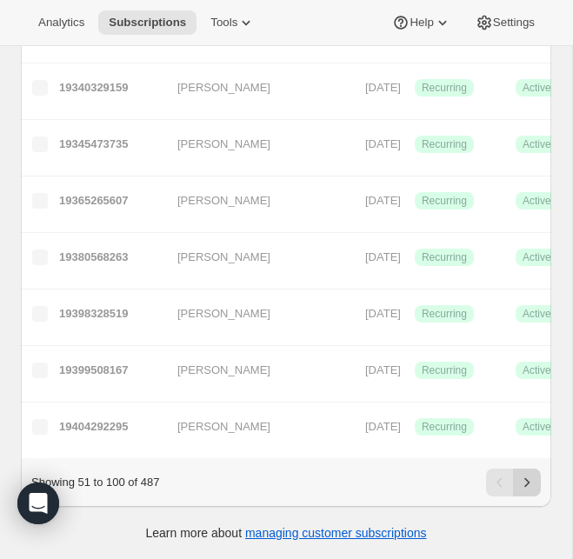
click at [537, 479] on button "Next" at bounding box center [527, 483] width 28 height 28
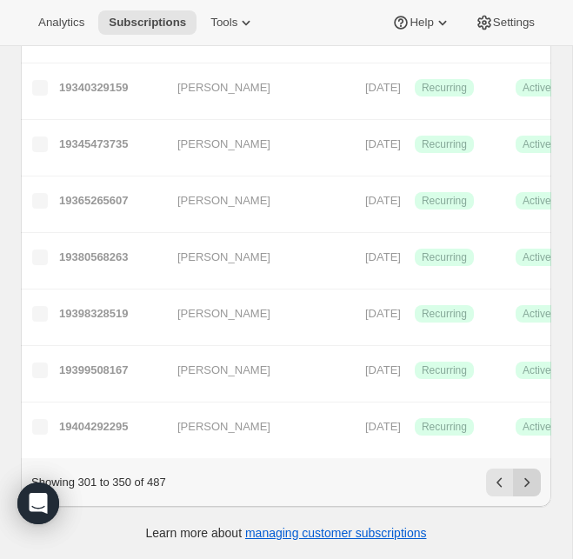
click at [537, 479] on button "Next" at bounding box center [527, 483] width 28 height 28
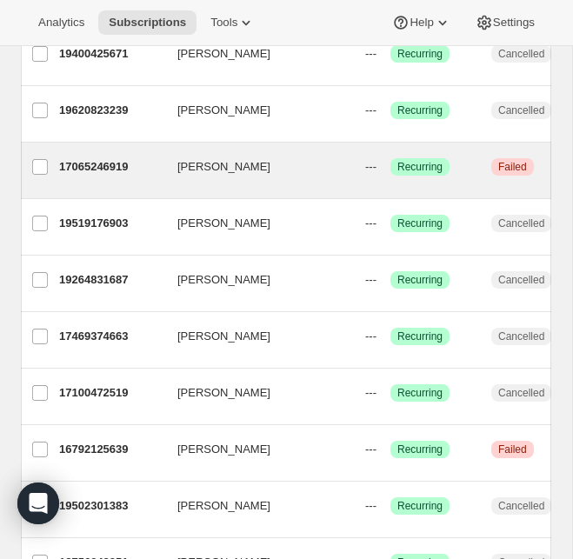
scroll to position [224, 0]
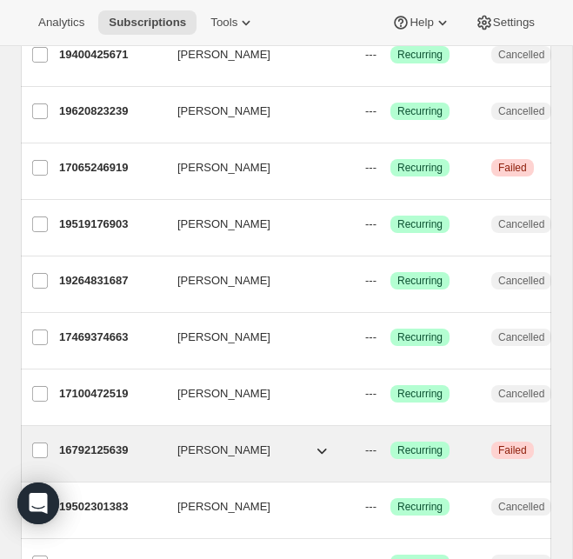
click at [244, 456] on span "Emily Langdon" at bounding box center [223, 450] width 93 height 17
click at [91, 455] on p "16792125639" at bounding box center [111, 450] width 104 height 17
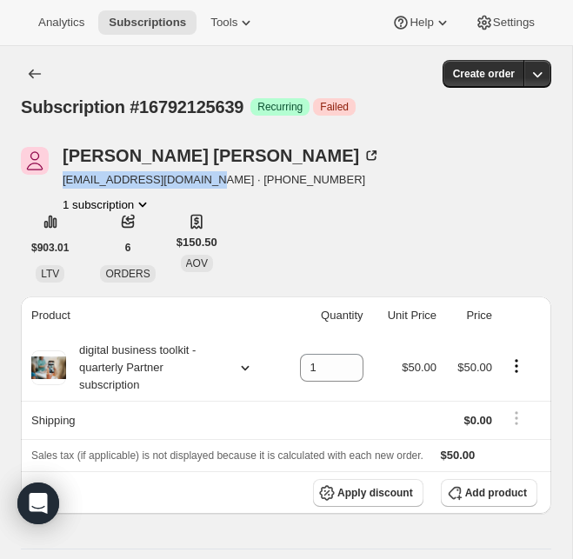
drag, startPoint x: 217, startPoint y: 183, endPoint x: 58, endPoint y: 176, distance: 158.5
click at [58, 176] on div "Emily Langdon emilylangdon30@gmail.com · +16018507332 1 subscription" at bounding box center [206, 180] width 371 height 66
copy span "emilylangdon30@gmail.com"
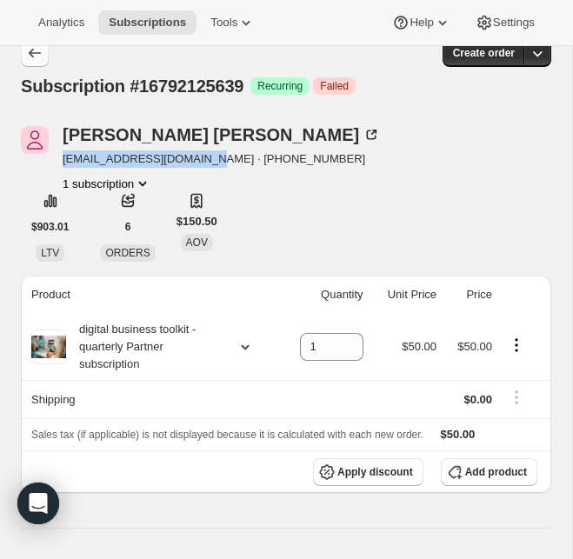
click at [37, 55] on icon "Subscriptions" at bounding box center [34, 52] width 17 height 17
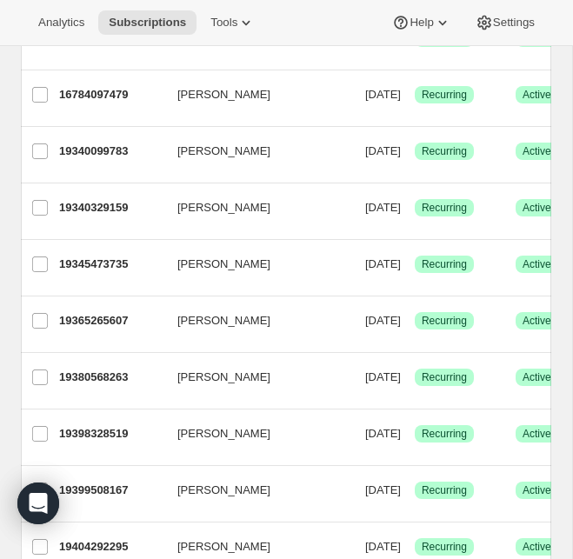
scroll to position [2565, 0]
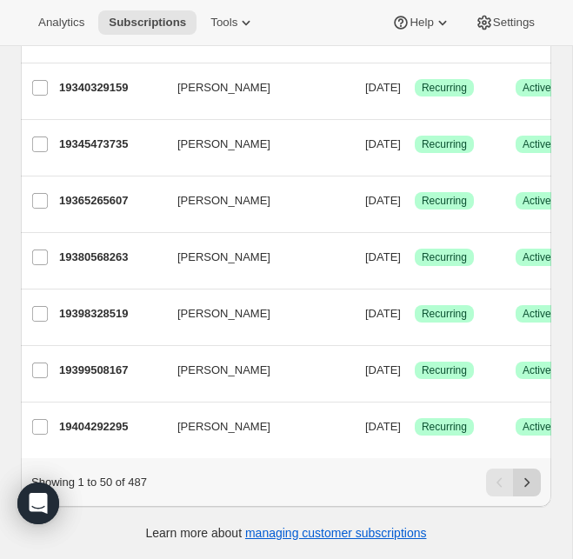
click at [528, 481] on icon "Next" at bounding box center [526, 483] width 5 height 10
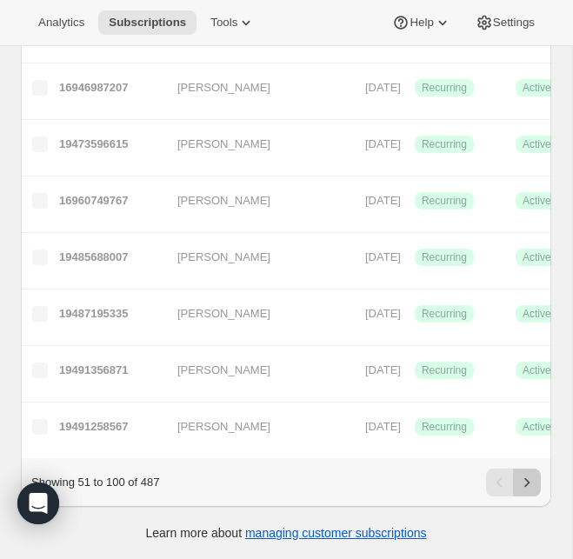
click at [528, 481] on icon "Next" at bounding box center [526, 483] width 5 height 10
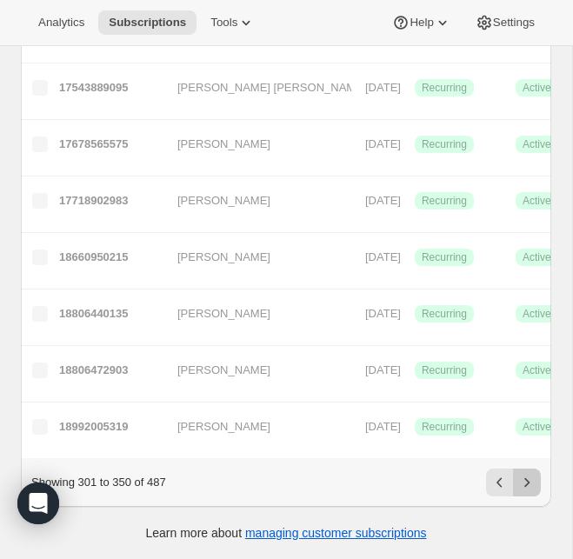
click at [528, 481] on icon "Next" at bounding box center [526, 483] width 5 height 10
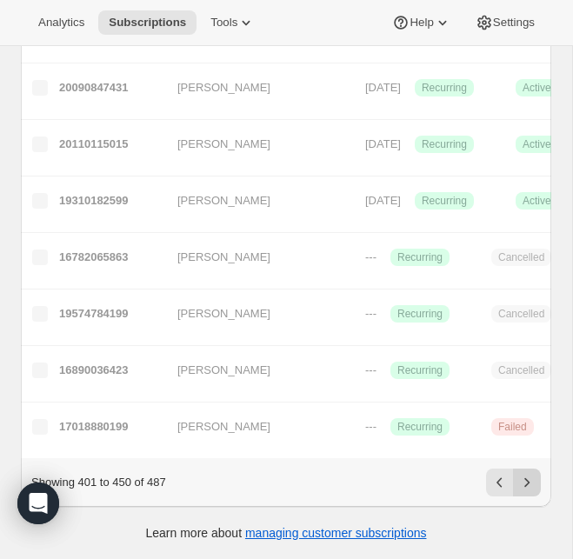
click at [528, 481] on icon "Next" at bounding box center [526, 483] width 5 height 10
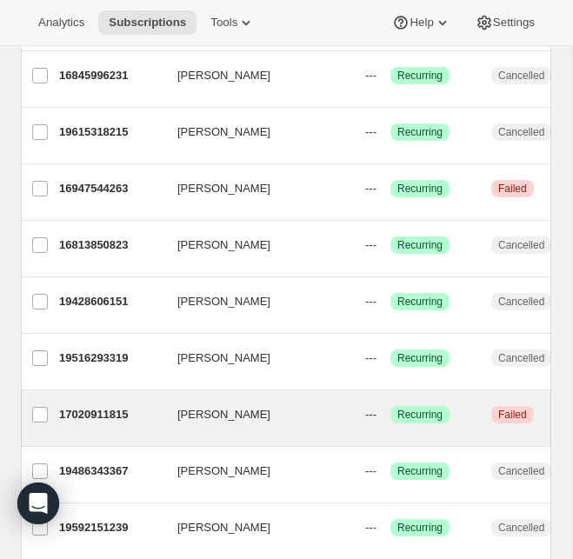
scroll to position [880, 0]
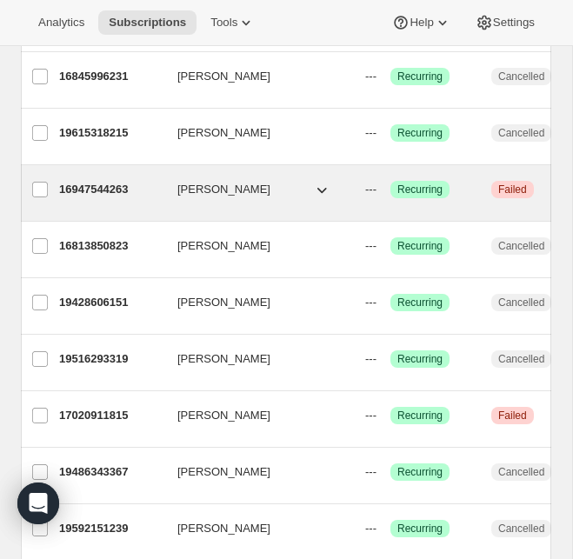
click at [125, 186] on p "16947544263" at bounding box center [111, 189] width 104 height 17
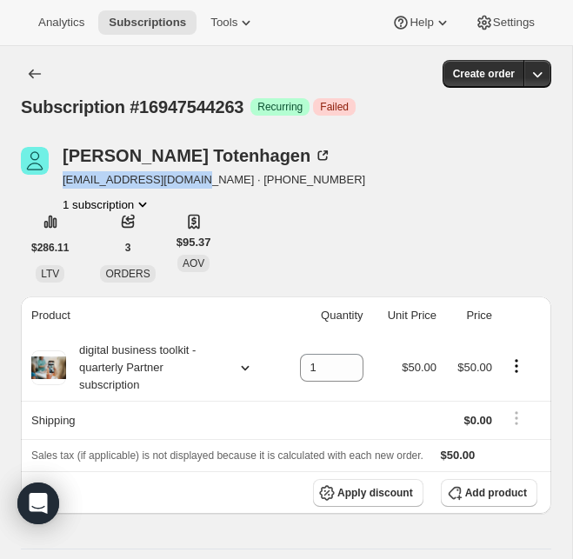
drag, startPoint x: 197, startPoint y: 184, endPoint x: 62, endPoint y: 184, distance: 135.7
click at [62, 184] on div "Melissa Totenhagen missytbeauty@mail.com · +17634388828 1 subscription" at bounding box center [206, 180] width 371 height 66
copy span "missytbeauty@mail.com"
click at [39, 78] on icon "Subscriptions" at bounding box center [34, 73] width 17 height 17
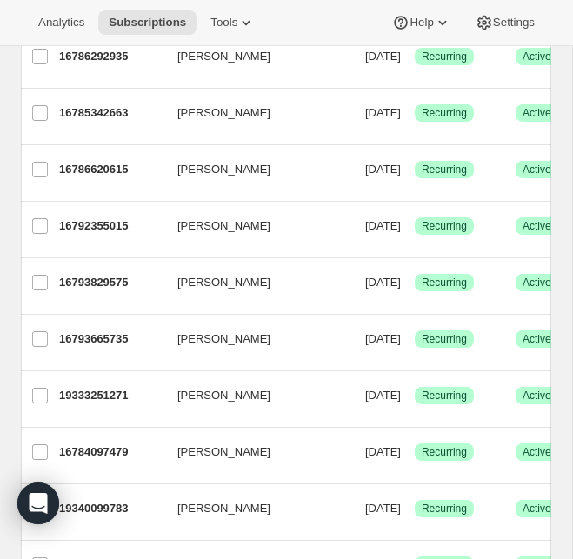
scroll to position [2565, 0]
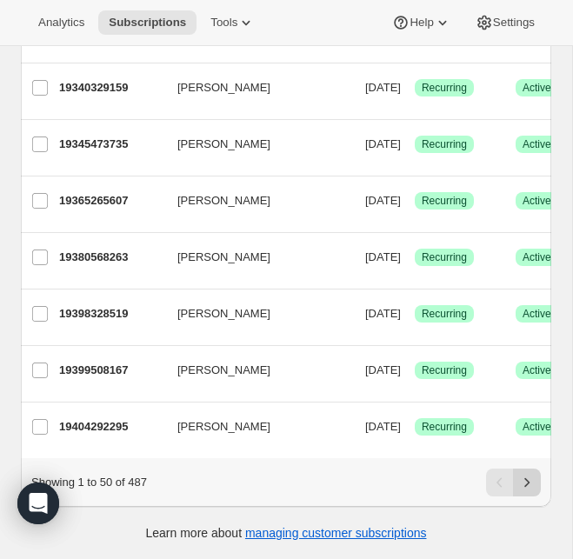
click at [533, 490] on icon "Next" at bounding box center [526, 482] width 17 height 17
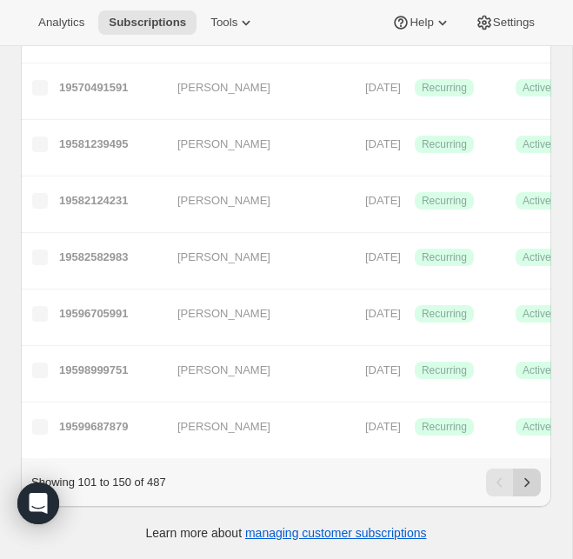
click at [533, 490] on icon "Next" at bounding box center [526, 482] width 17 height 17
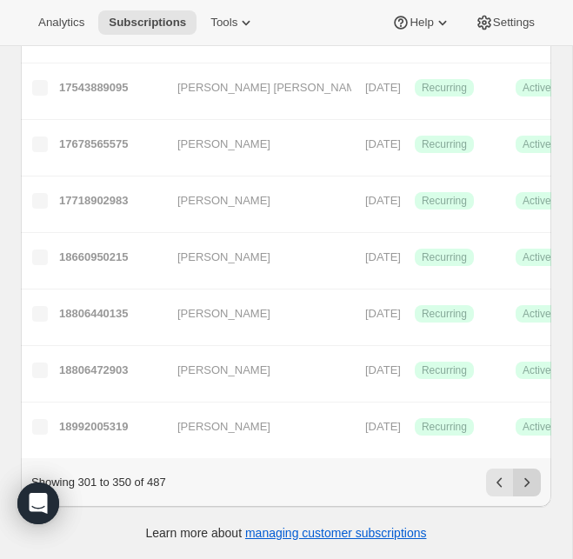
click at [533, 490] on icon "Next" at bounding box center [526, 482] width 17 height 17
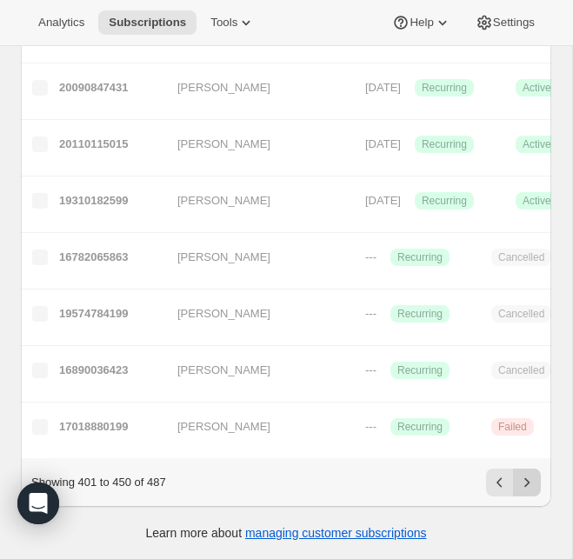
click at [533, 490] on icon "Next" at bounding box center [526, 482] width 17 height 17
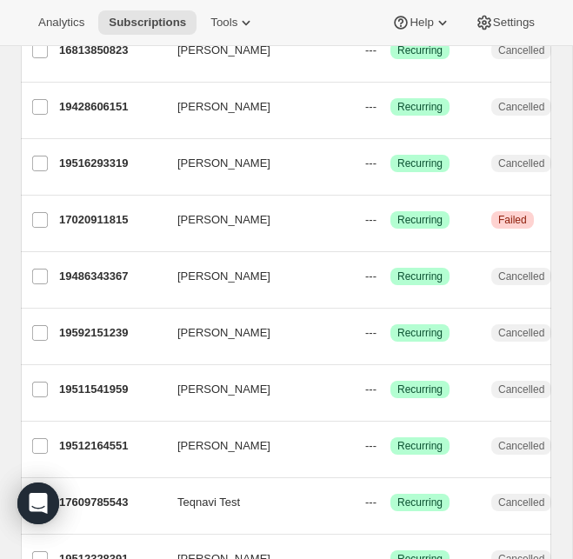
scroll to position [1062, 0]
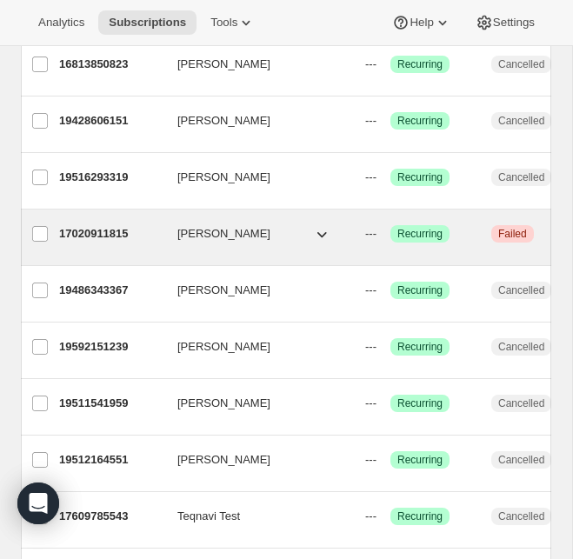
click at [257, 232] on span "Kristi Lynn Stoken" at bounding box center [223, 233] width 93 height 17
click at [116, 234] on p "17020911815" at bounding box center [111, 233] width 104 height 17
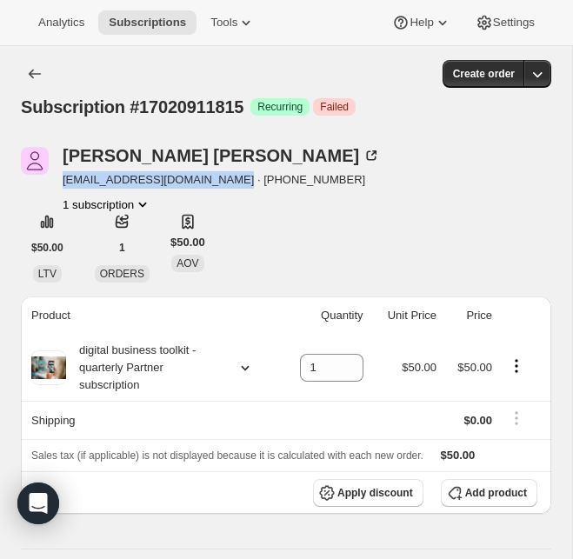
drag, startPoint x: 237, startPoint y: 185, endPoint x: 65, endPoint y: 179, distance: 171.5
click at [65, 179] on span "sassysouthernslang@gmail.com · +14344664673" at bounding box center [221, 179] width 317 height 17
copy span "sassysouthernslang@gmail.com"
click at [37, 71] on icon "Subscriptions" at bounding box center [34, 73] width 17 height 17
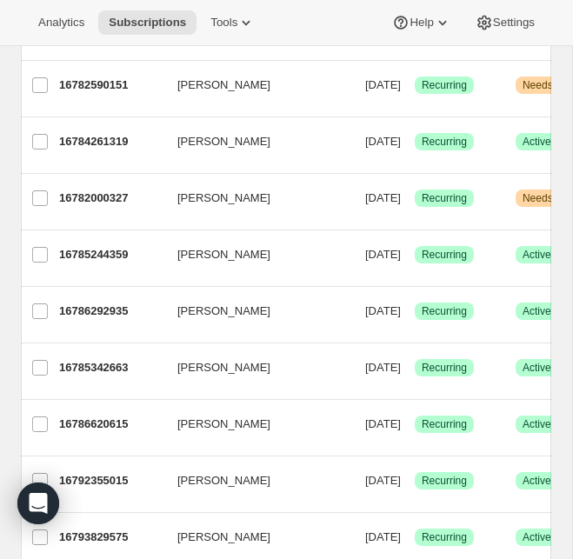
scroll to position [2565, 0]
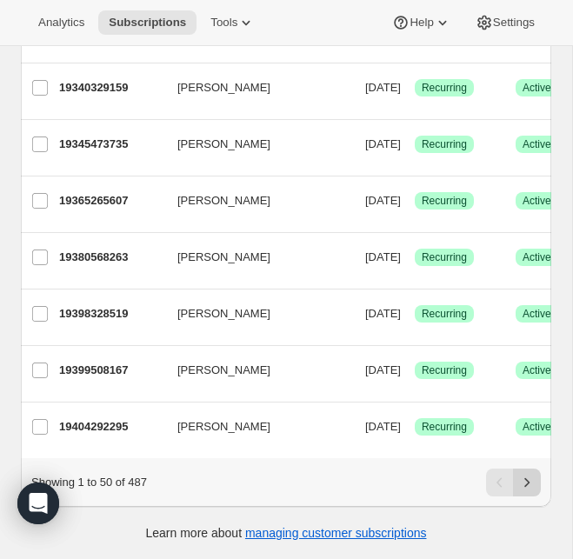
click at [531, 488] on icon "Next" at bounding box center [526, 482] width 17 height 17
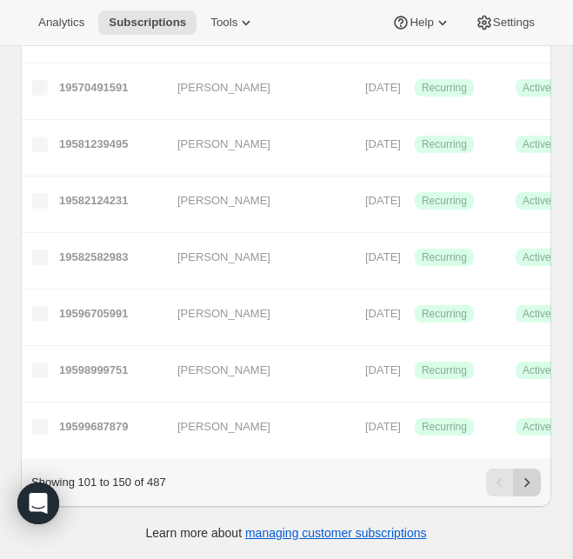
click at [531, 488] on icon "Next" at bounding box center [526, 482] width 17 height 17
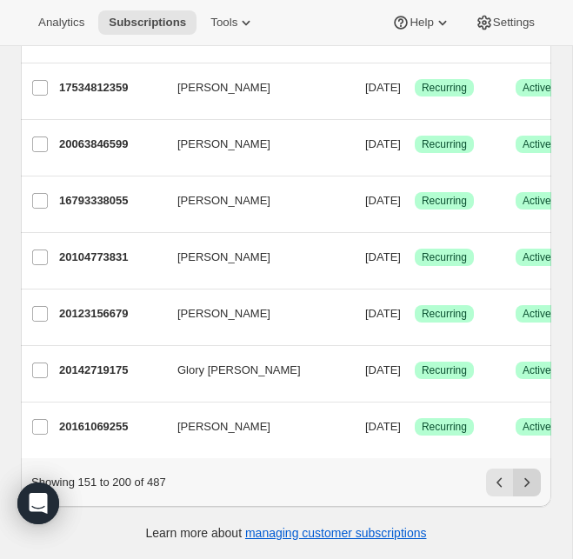
click at [531, 488] on icon "Next" at bounding box center [526, 482] width 17 height 17
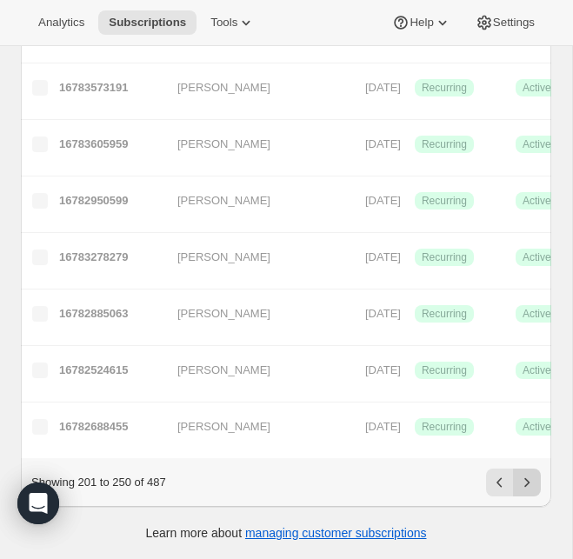
click at [531, 488] on icon "Next" at bounding box center [526, 482] width 17 height 17
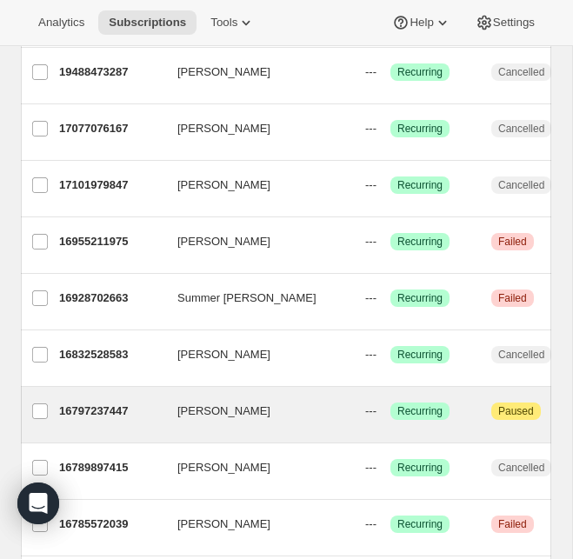
scroll to position [1673, 0]
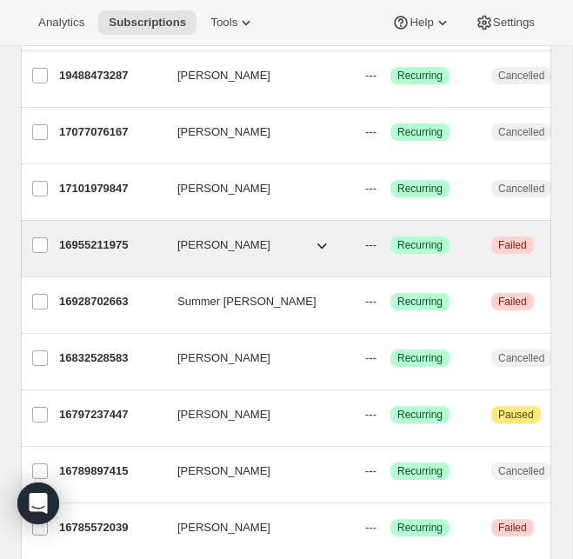
click at [247, 242] on span "Christy Caudill" at bounding box center [223, 245] width 93 height 17
click at [226, 250] on span "Christy Caudill" at bounding box center [223, 245] width 93 height 17
click at [98, 249] on p "16955211975" at bounding box center [111, 245] width 104 height 17
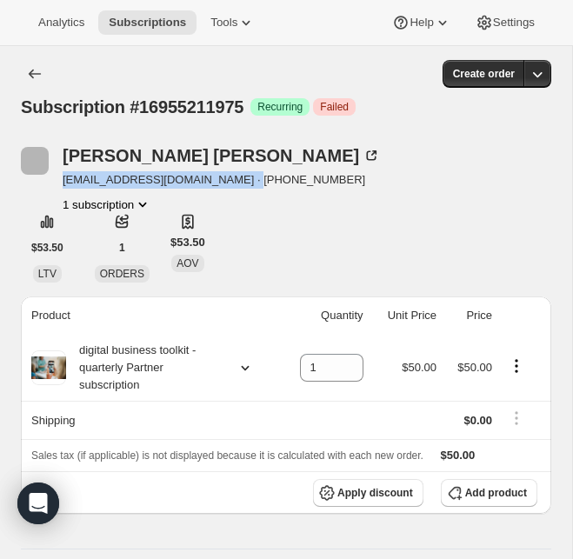
drag, startPoint x: 247, startPoint y: 188, endPoint x: 65, endPoint y: 185, distance: 181.8
click at [65, 186] on span "glitterandsparkle2018@gmail.com · +19302154325" at bounding box center [221, 179] width 317 height 17
copy span "glitterandsparkle2018@gmail.com"
click at [36, 77] on icon "Subscriptions" at bounding box center [34, 73] width 17 height 17
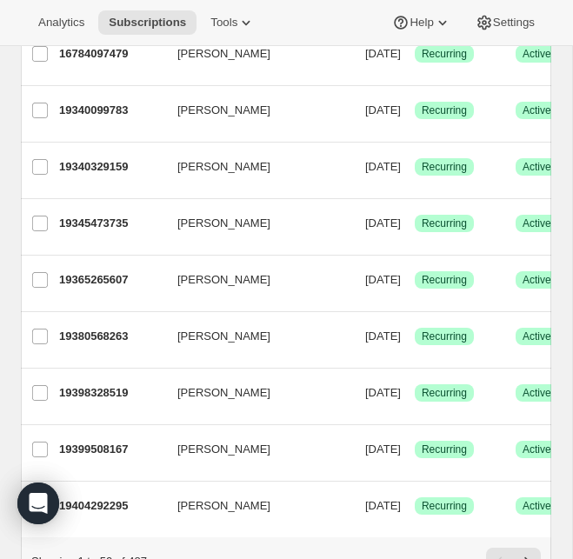
scroll to position [2565, 0]
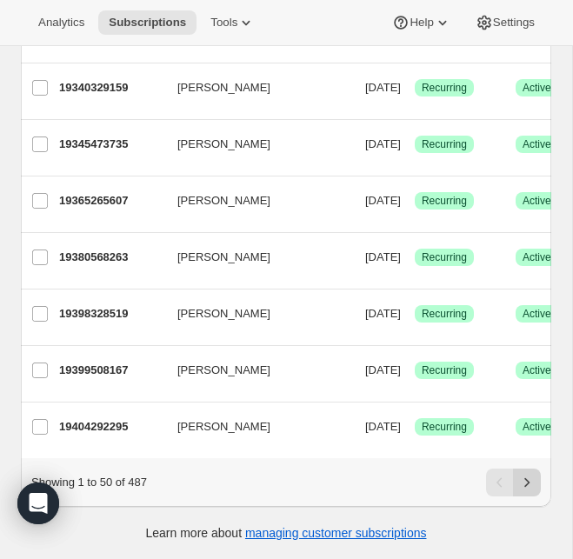
click at [534, 484] on icon "Next" at bounding box center [526, 482] width 17 height 17
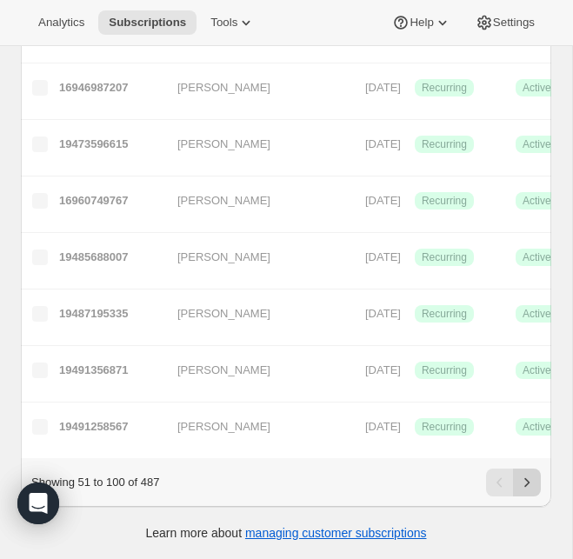
click at [534, 484] on icon "Next" at bounding box center [526, 482] width 17 height 17
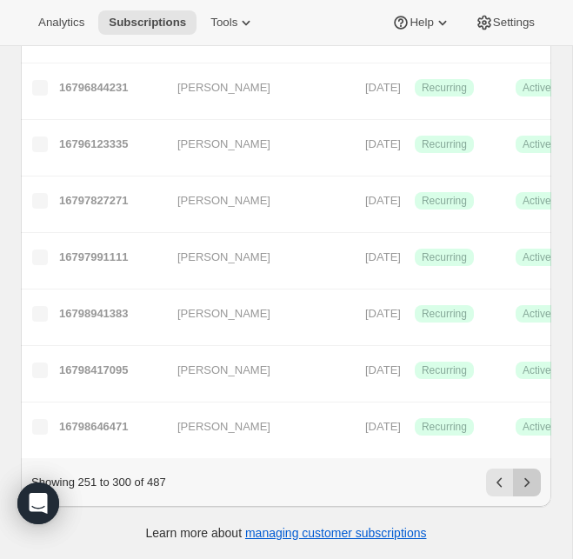
click at [534, 484] on icon "Next" at bounding box center [526, 482] width 17 height 17
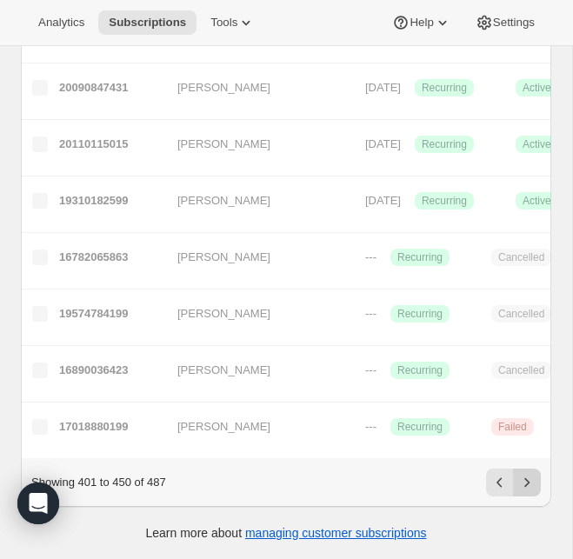
click at [534, 484] on icon "Next" at bounding box center [526, 482] width 17 height 17
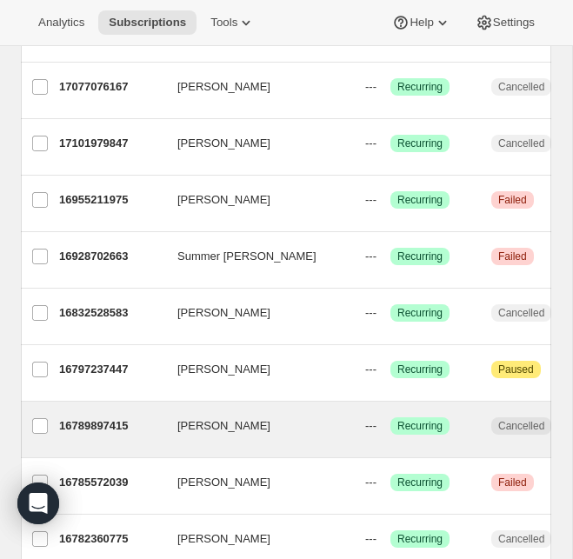
scroll to position [1716, 0]
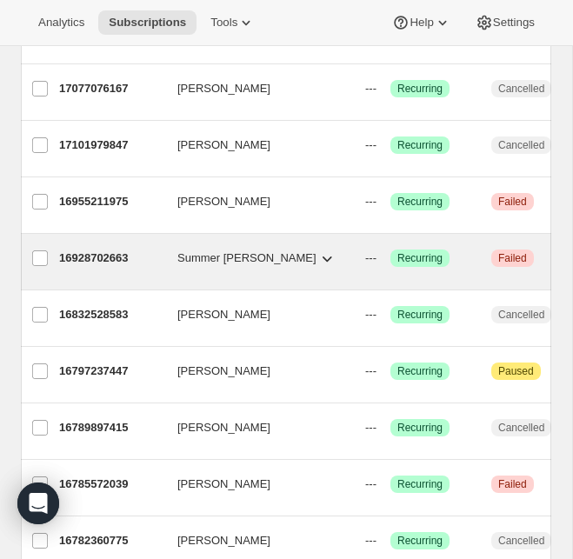
click at [232, 262] on span "Summer George" at bounding box center [246, 258] width 139 height 17
click at [123, 249] on div "16928702663 Summer George --- Success Recurring Critical Failed 1 item $50.00" at bounding box center [419, 258] width 721 height 28
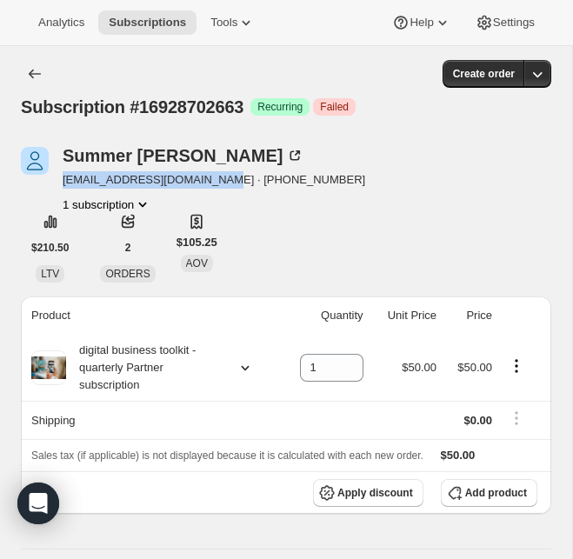
drag, startPoint x: 235, startPoint y: 184, endPoint x: 59, endPoint y: 179, distance: 175.8
click at [59, 179] on div "Summer George summergeorge0316@gmail.com · +19018281935 1 subscription" at bounding box center [206, 180] width 371 height 66
copy span "summergeorge0316@gmail.com"
click at [34, 85] on button "Subscriptions" at bounding box center [35, 74] width 28 height 28
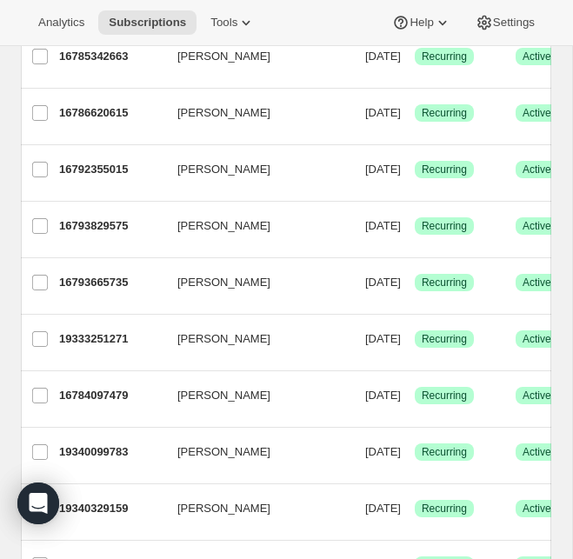
scroll to position [2565, 0]
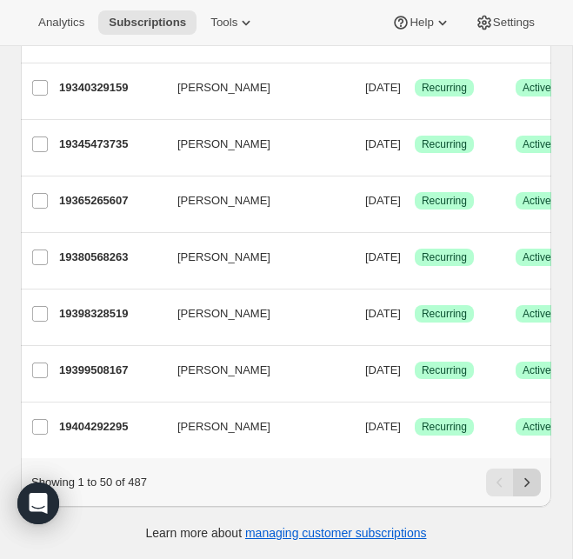
click at [536, 484] on button "Next" at bounding box center [527, 483] width 28 height 28
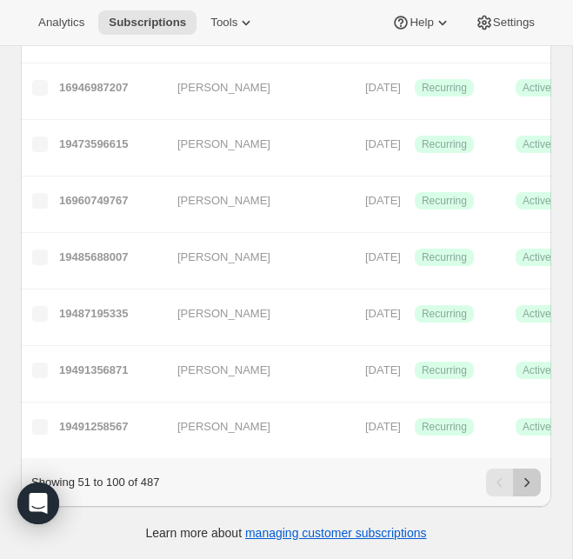
click at [536, 484] on button "Next" at bounding box center [527, 483] width 28 height 28
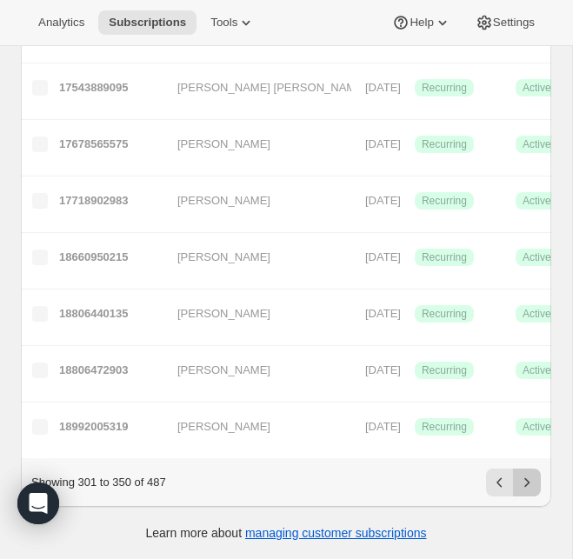
click at [536, 484] on button "Next" at bounding box center [527, 483] width 28 height 28
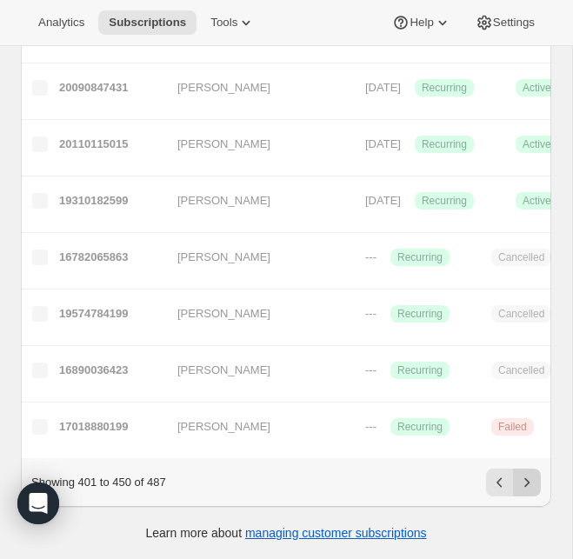
click at [536, 484] on button "Next" at bounding box center [527, 483] width 28 height 28
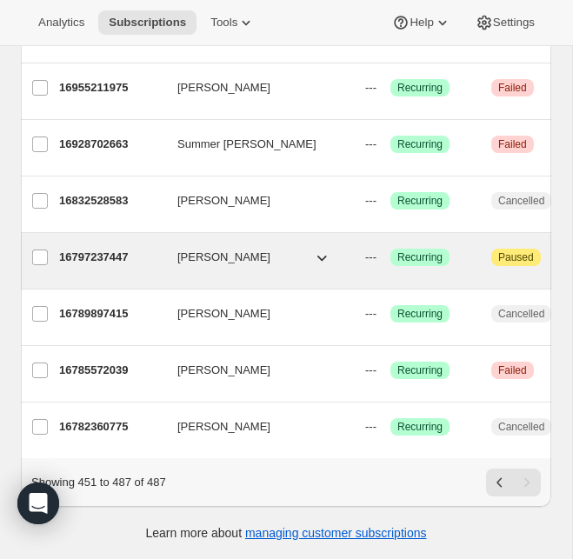
click at [115, 250] on p "16797237447" at bounding box center [111, 257] width 104 height 17
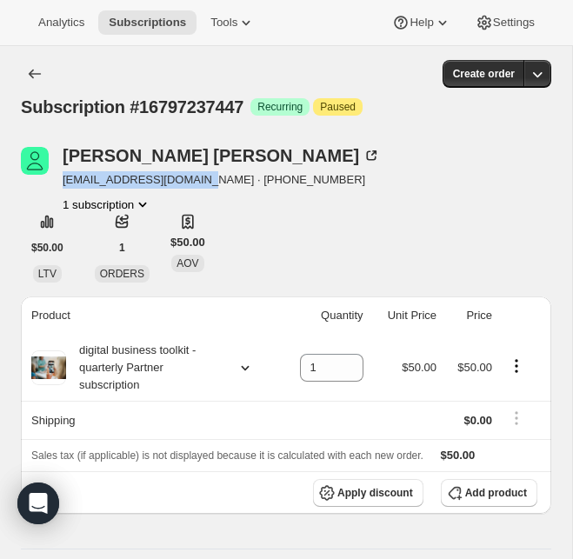
drag, startPoint x: 212, startPoint y: 184, endPoint x: 66, endPoint y: 184, distance: 146.1
click at [66, 184] on span "hudsonbelinda@yahoo.com · +12567971885" at bounding box center [221, 179] width 317 height 17
copy span "hudsonbelinda@yahoo.com"
click at [35, 71] on icon "Subscriptions" at bounding box center [34, 73] width 17 height 17
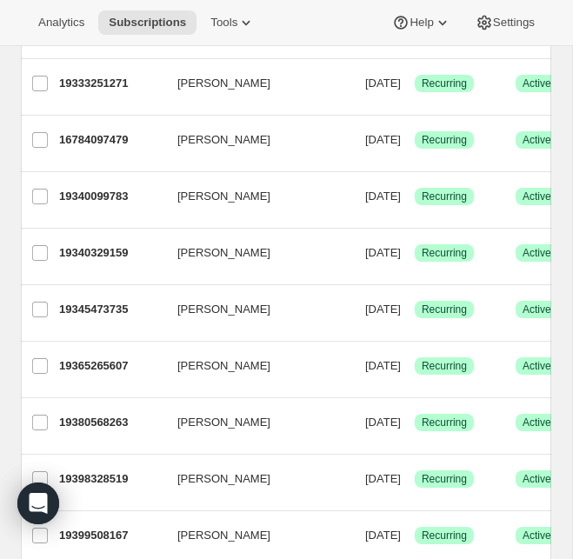
scroll to position [2565, 0]
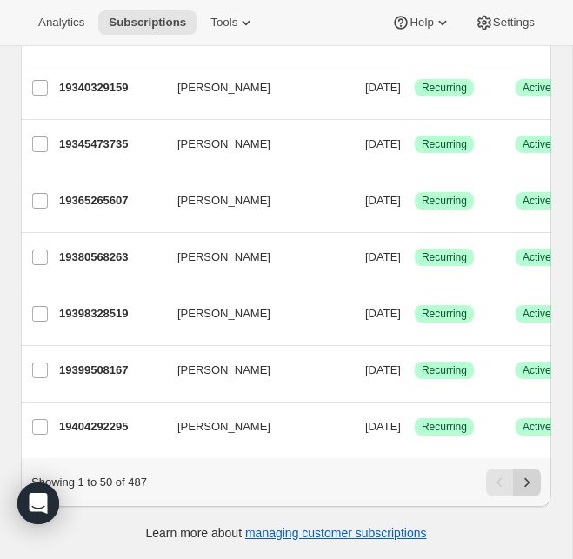
click at [527, 470] on button "Next" at bounding box center [527, 483] width 28 height 28
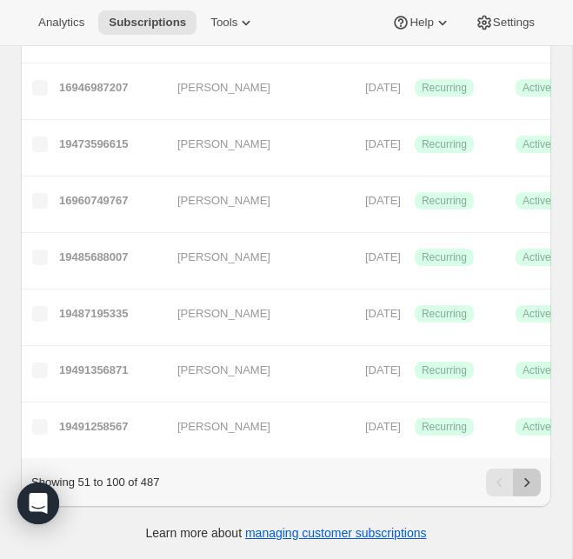
click at [527, 470] on button "Next" at bounding box center [527, 483] width 28 height 28
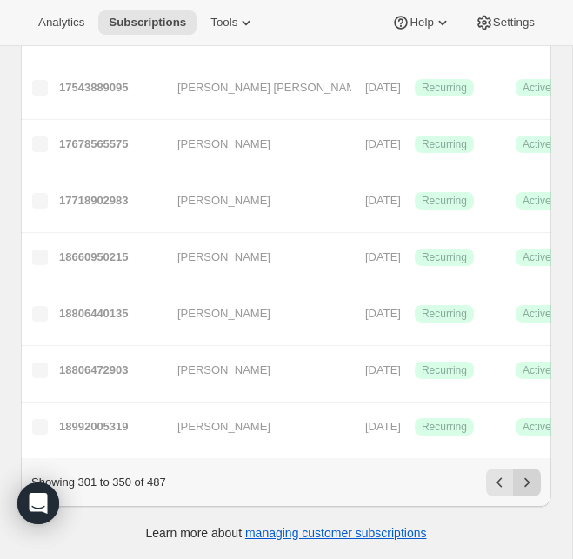
click at [527, 470] on button "Next" at bounding box center [527, 483] width 28 height 28
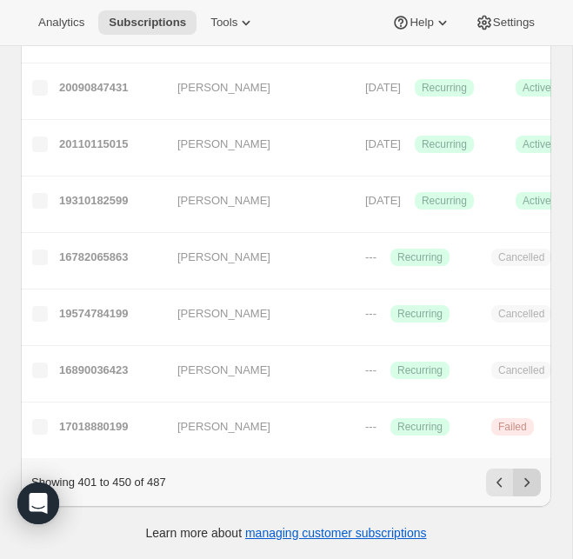
click at [530, 476] on icon "Next" at bounding box center [526, 482] width 17 height 17
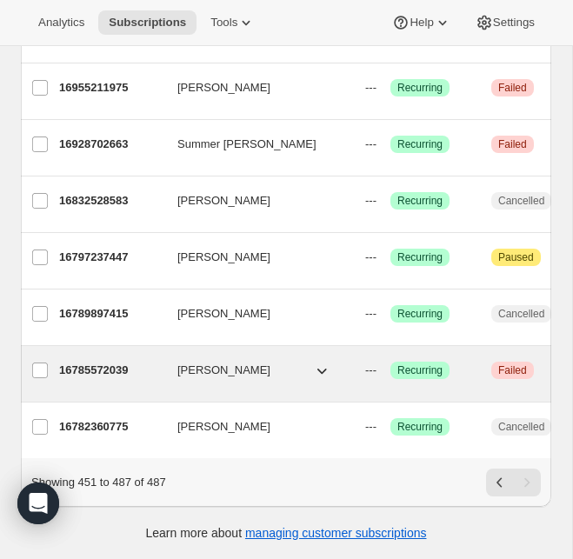
click at [111, 381] on div "16785572039 Marianne Wilcox --- Success Recurring Critical Failed 1 item $50.00" at bounding box center [419, 371] width 721 height 28
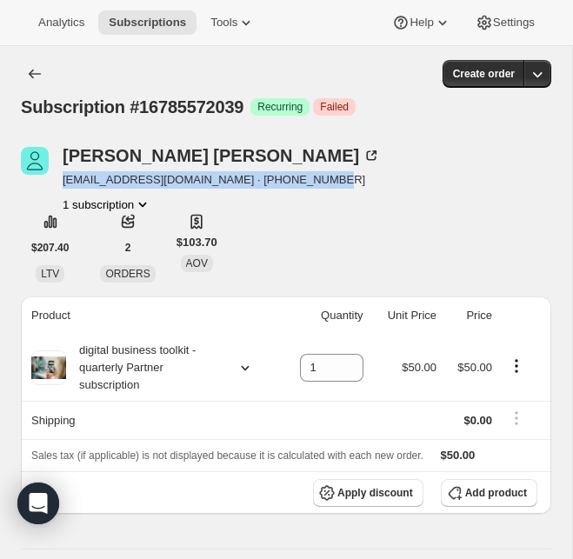
drag, startPoint x: 286, startPoint y: 228, endPoint x: 16, endPoint y: 227, distance: 270.5
copy span "Mwilcox@yourlastingimpressionbymarianne.com"
click at [37, 72] on icon "Subscriptions" at bounding box center [34, 73] width 17 height 17
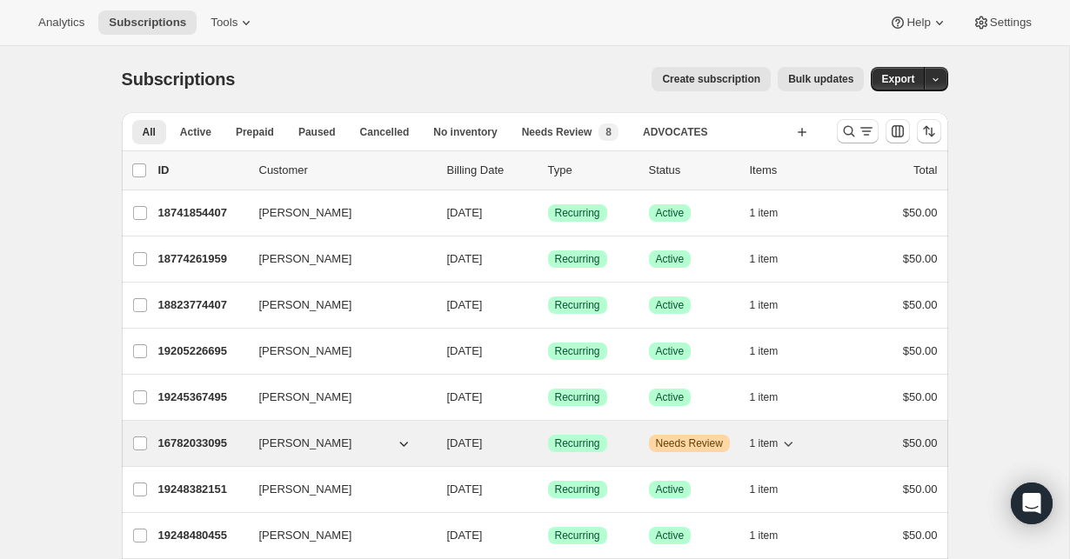
click at [572, 444] on span "Needs Review" at bounding box center [689, 444] width 67 height 14
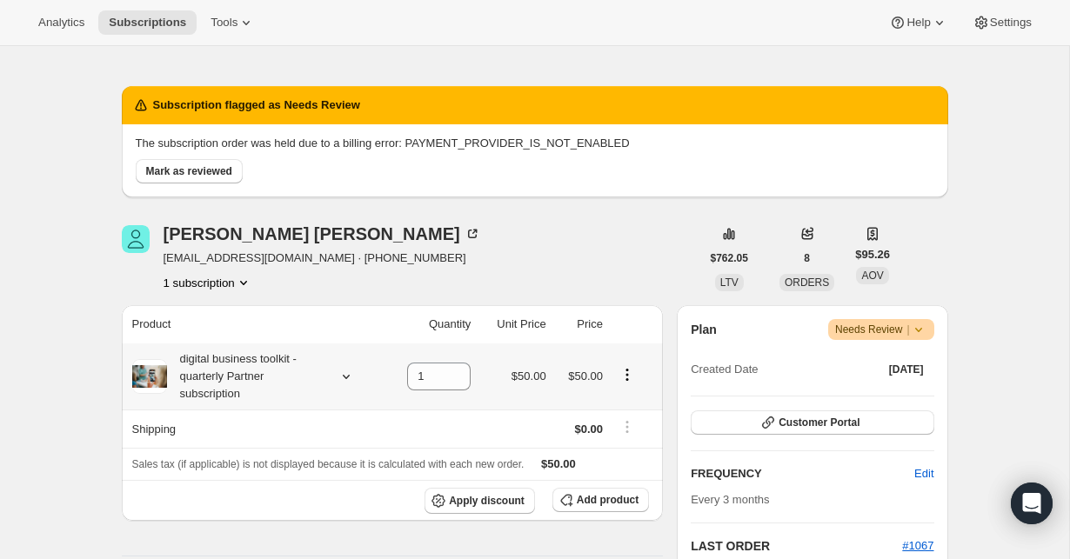
scroll to position [50, 0]
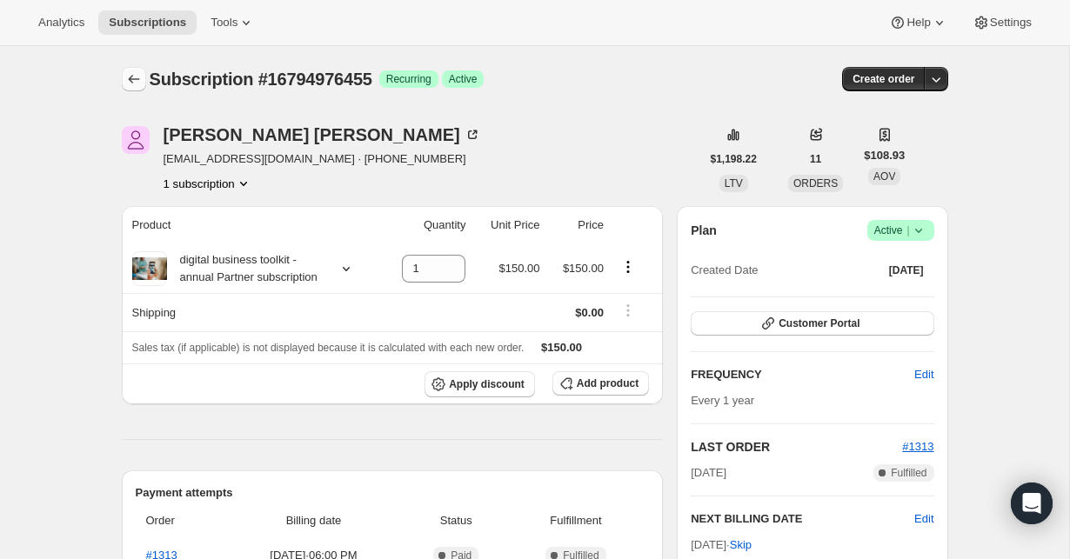
click at [145, 79] on button "Subscriptions" at bounding box center [134, 79] width 24 height 24
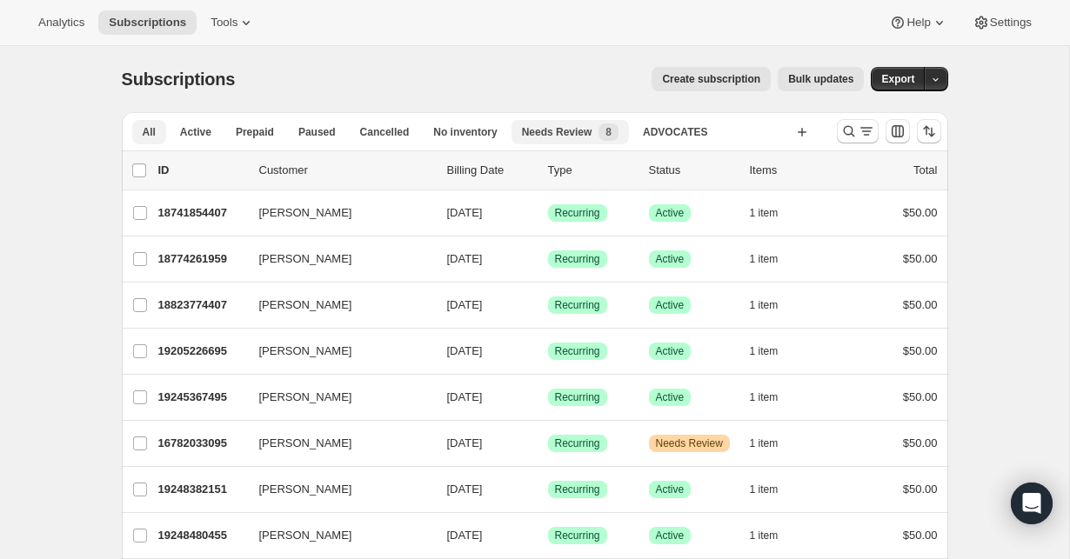
click at [561, 141] on button "Needs Review New 8" at bounding box center [569, 132] width 117 height 24
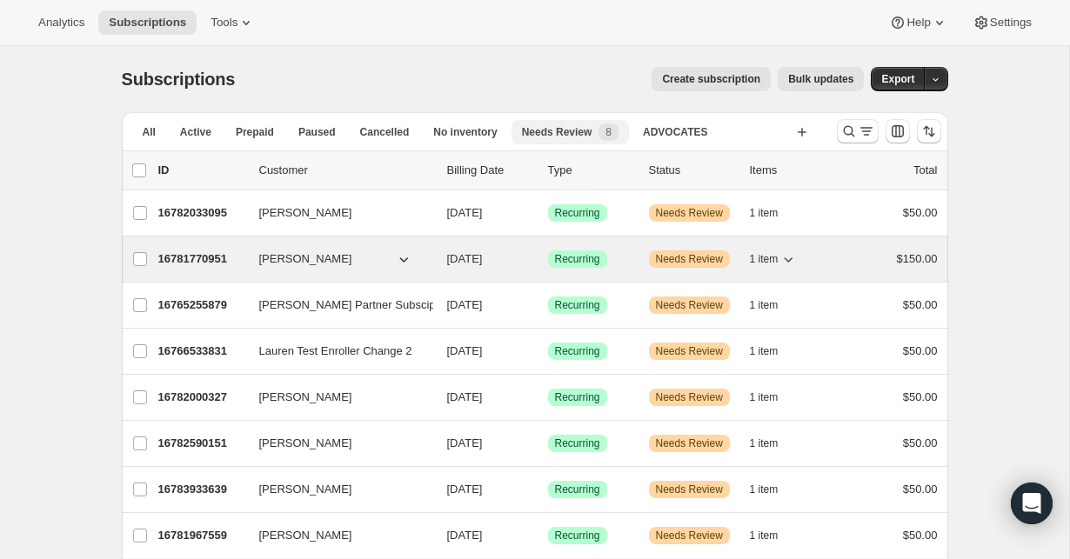
scroll to position [31, 0]
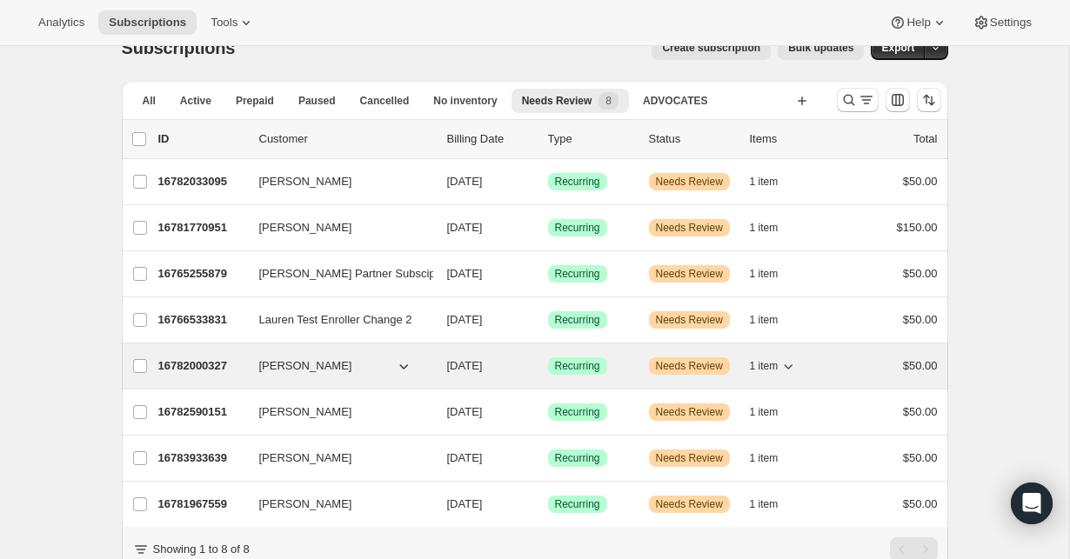
click at [321, 378] on div "16782000327 [PERSON_NAME] [DATE] Success Recurring Warning Needs Review 1 item …" at bounding box center [547, 366] width 779 height 24
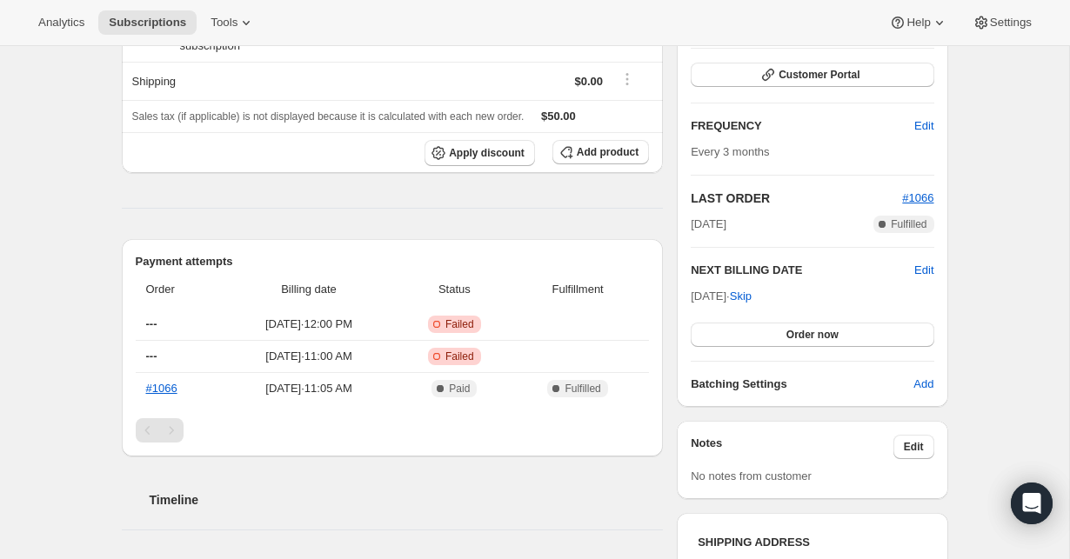
scroll to position [422, 0]
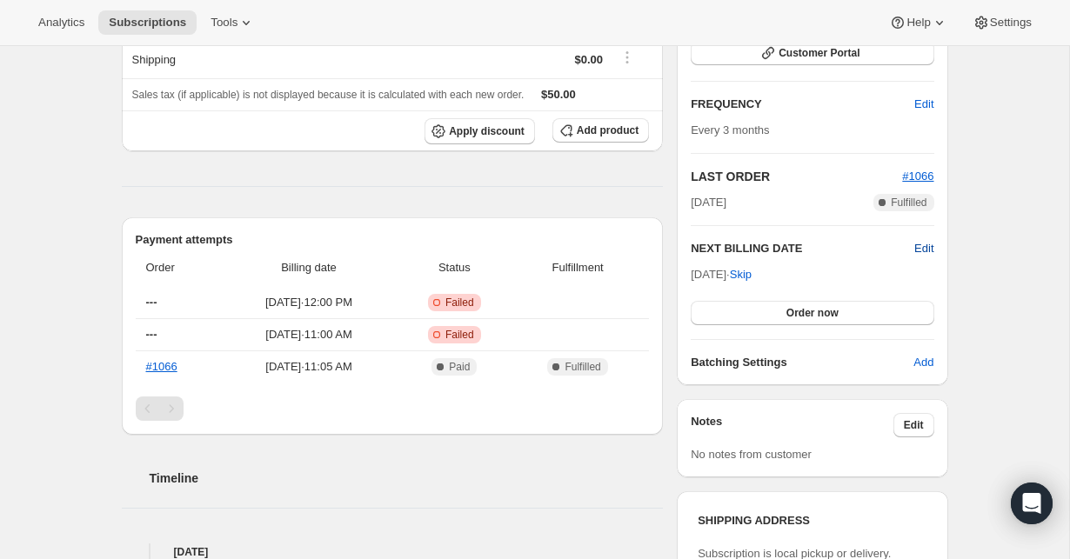
click at [925, 251] on span "Edit" at bounding box center [923, 248] width 19 height 17
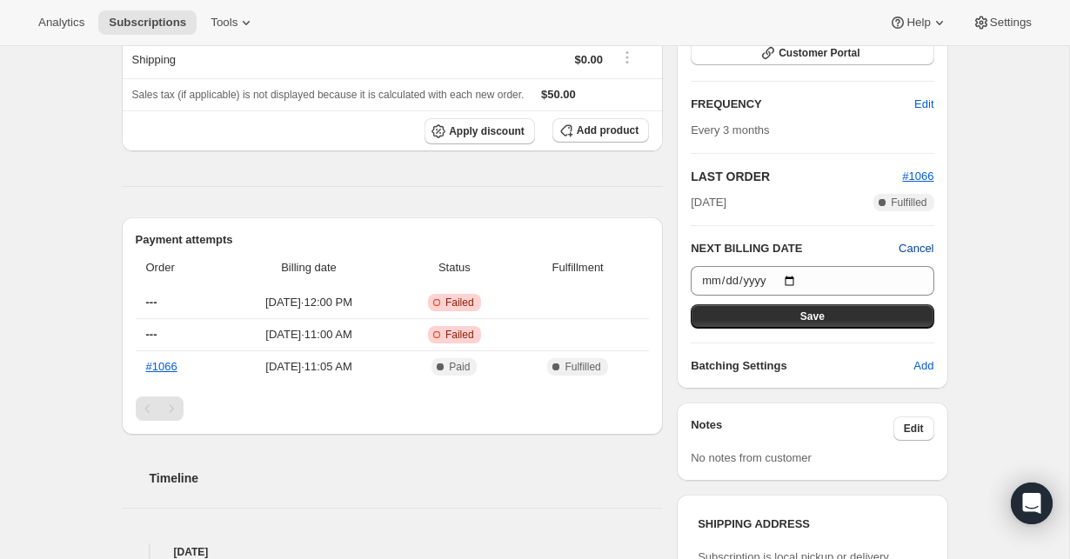
click at [925, 251] on span "Cancel" at bounding box center [916, 248] width 35 height 17
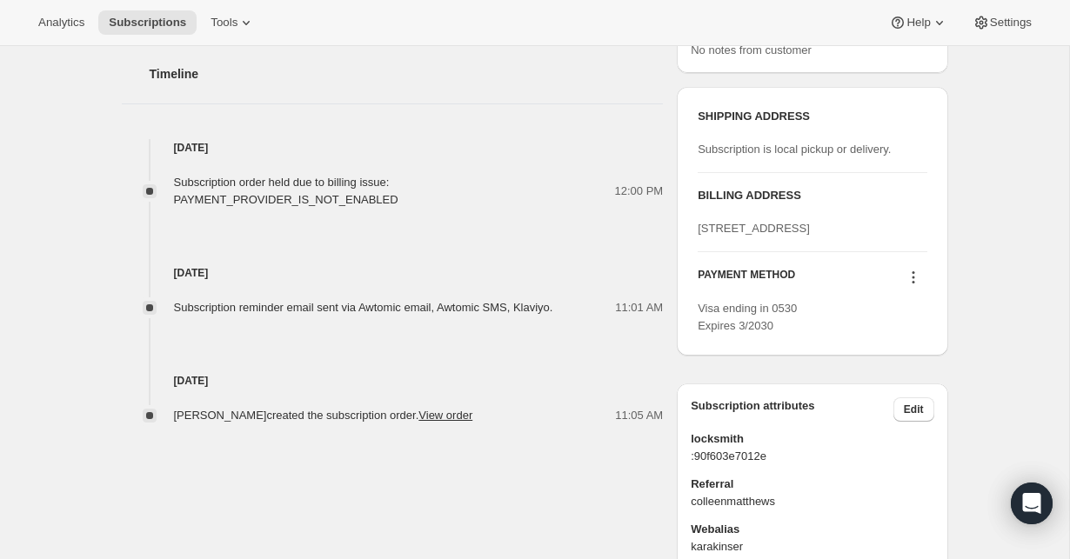
scroll to position [847, 0]
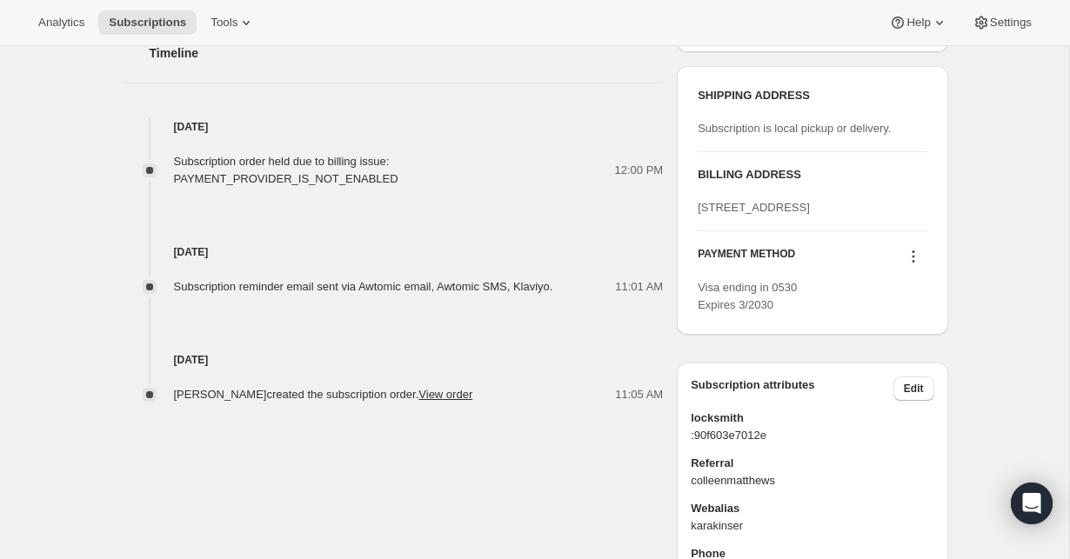
click at [919, 265] on icon at bounding box center [913, 256] width 17 height 17
click at [923, 330] on span "Send link to update card" at bounding box center [910, 323] width 122 height 13
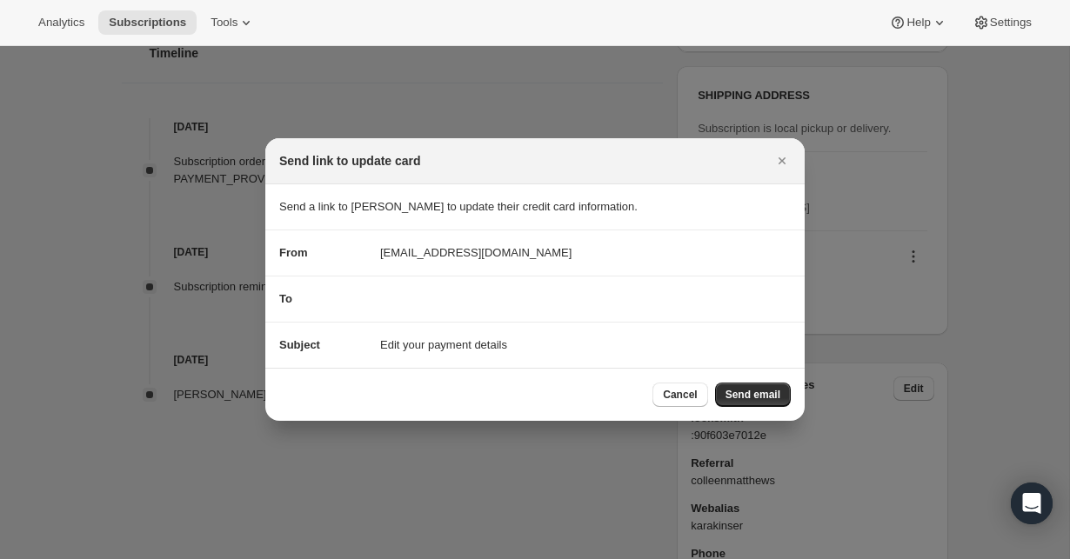
click at [565, 304] on div "To" at bounding box center [534, 299] width 511 height 17
click at [789, 160] on icon "Close" at bounding box center [781, 160] width 17 height 17
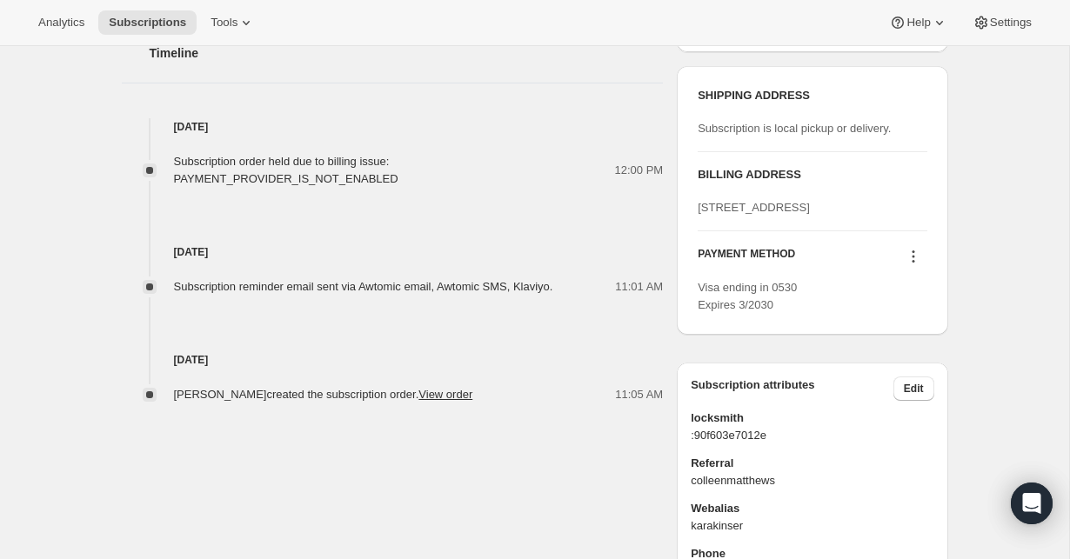
click at [918, 265] on icon at bounding box center [913, 256] width 17 height 17
click at [914, 336] on button "Send link to update card" at bounding box center [910, 324] width 132 height 28
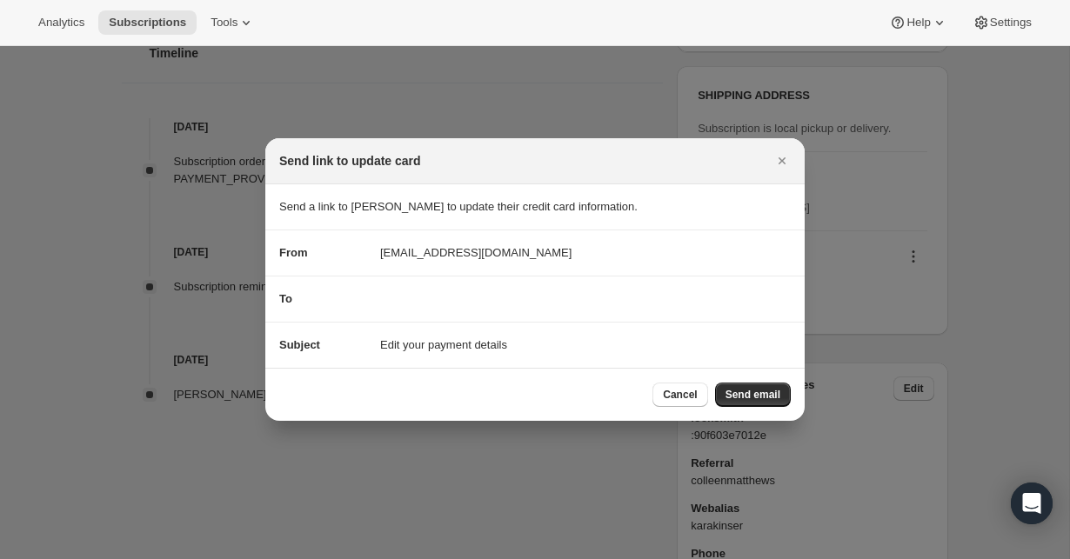
click at [538, 290] on section "To" at bounding box center [534, 299] width 539 height 45
click at [515, 257] on span "[EMAIL_ADDRESS][DOMAIN_NAME]" at bounding box center [475, 252] width 191 height 17
click at [492, 299] on div "To" at bounding box center [534, 299] width 511 height 17
click at [672, 398] on span "Cancel" at bounding box center [680, 395] width 34 height 14
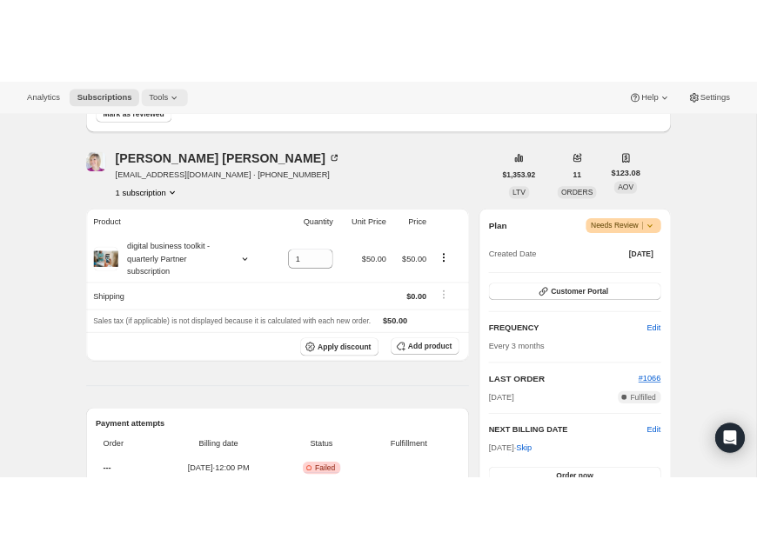
scroll to position [0, 0]
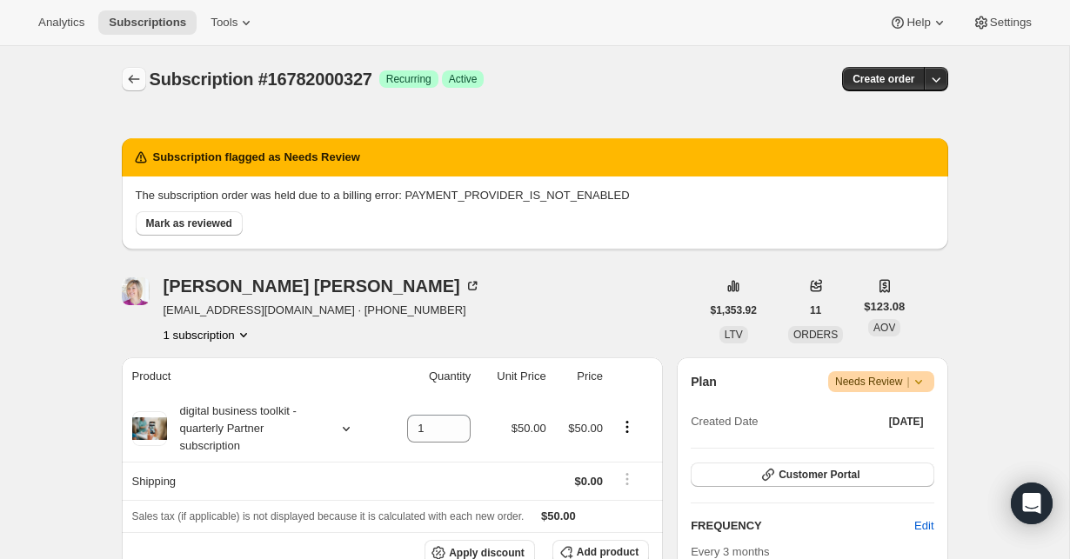
click at [135, 85] on icon "Subscriptions" at bounding box center [133, 78] width 17 height 17
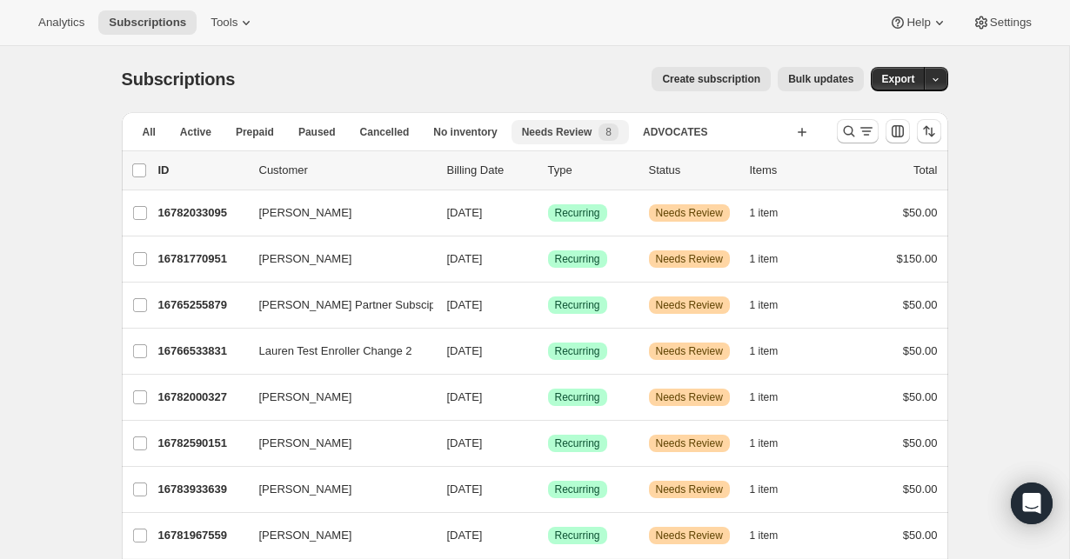
click at [579, 132] on span "Needs Review" at bounding box center [557, 132] width 70 height 14
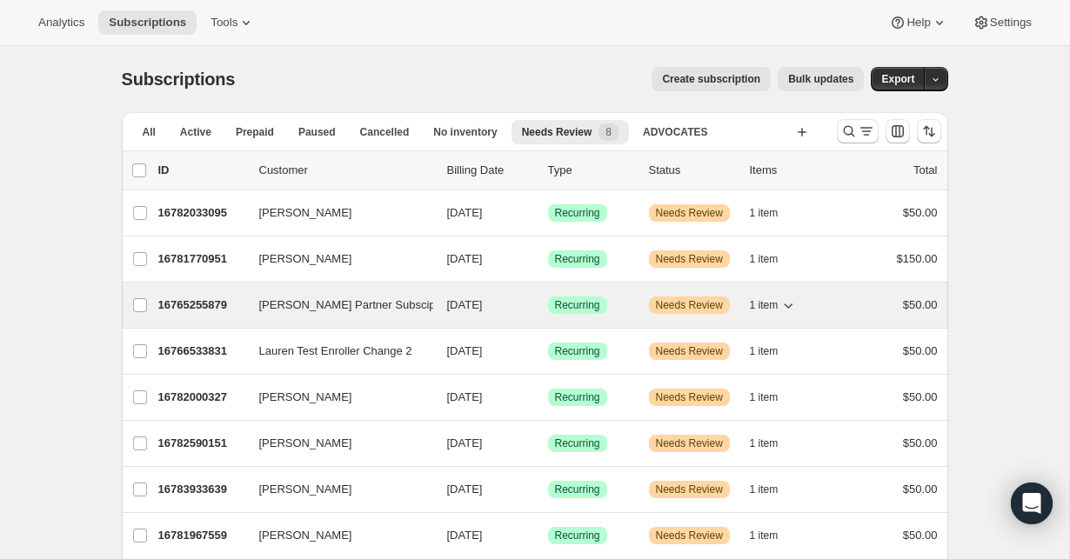
click at [358, 304] on span "[PERSON_NAME] Partner Subsciption Test" at bounding box center [368, 305] width 218 height 17
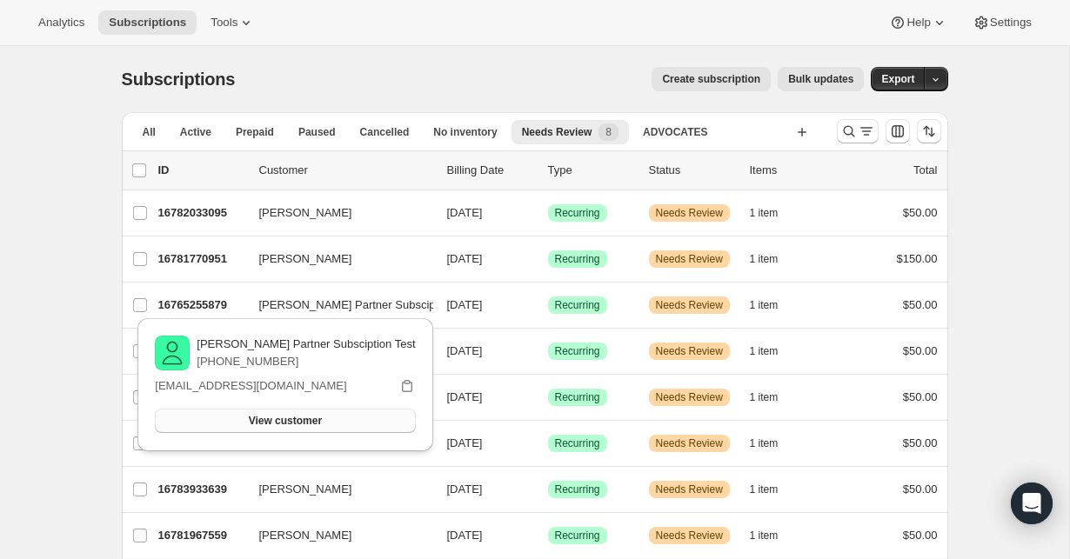
click at [264, 415] on button "View customer" at bounding box center [285, 421] width 260 height 24
click at [96, 284] on div "Subscriptions. This page is ready Subscriptions Create subscription Bulk update…" at bounding box center [534, 351] width 1069 height 610
